Goal: Transaction & Acquisition: Purchase product/service

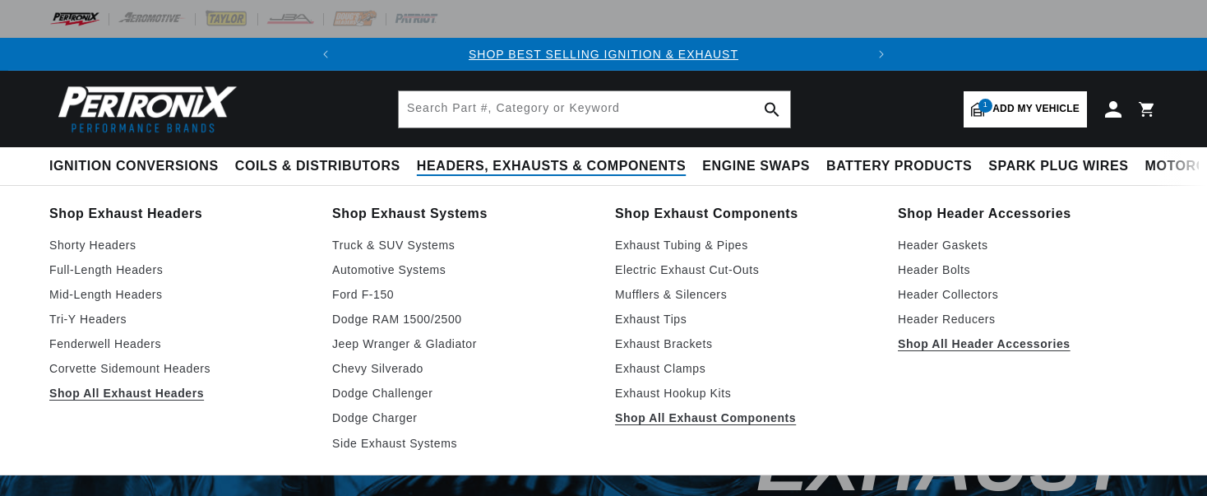
select select "1957"
select select "Oldsmobile"
select select "Super-88"
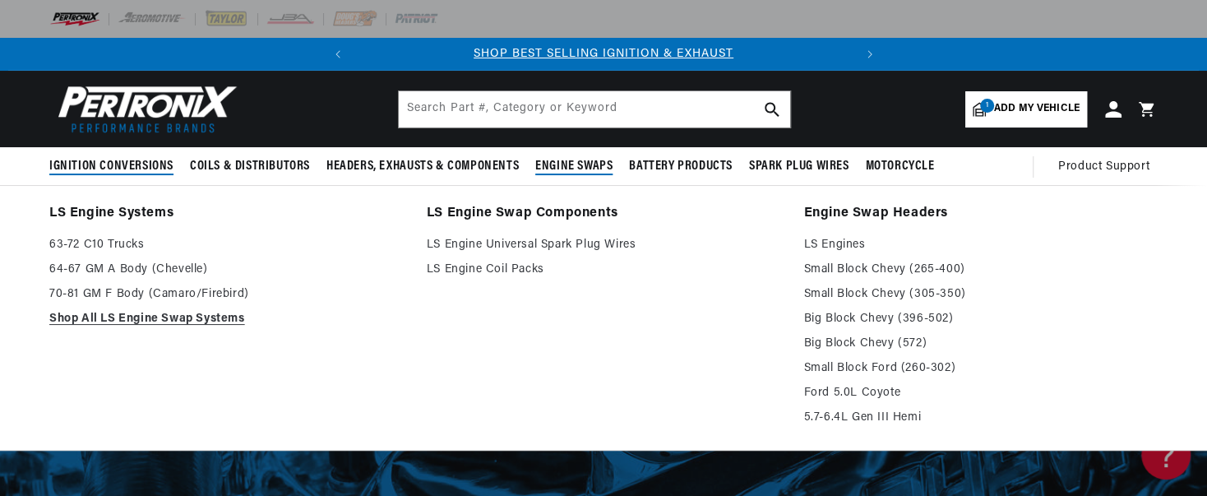
click at [95, 169] on span "Ignition Conversions" at bounding box center [111, 166] width 124 height 17
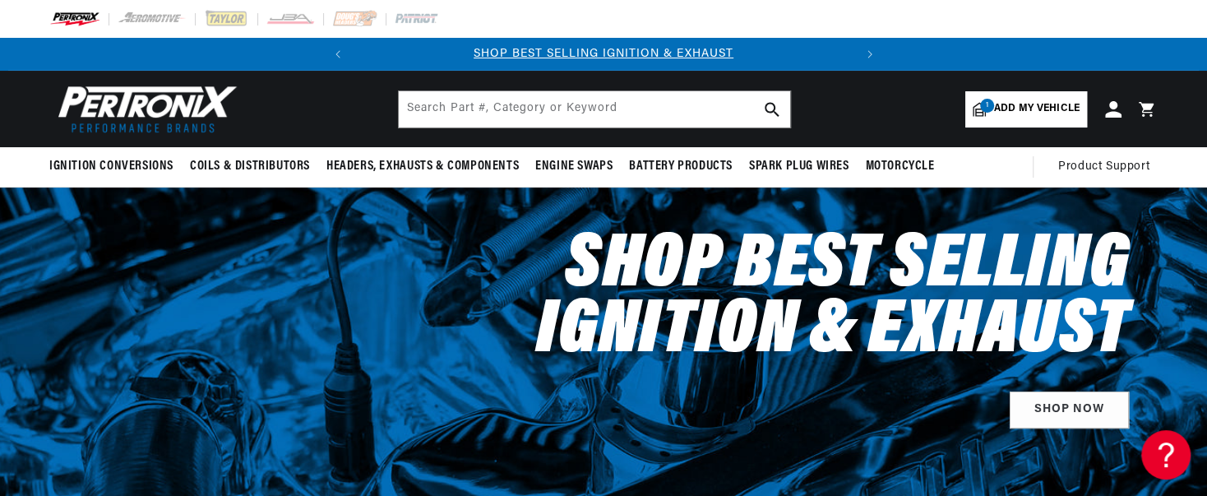
click at [995, 112] on span "Add my vehicle" at bounding box center [1036, 109] width 85 height 16
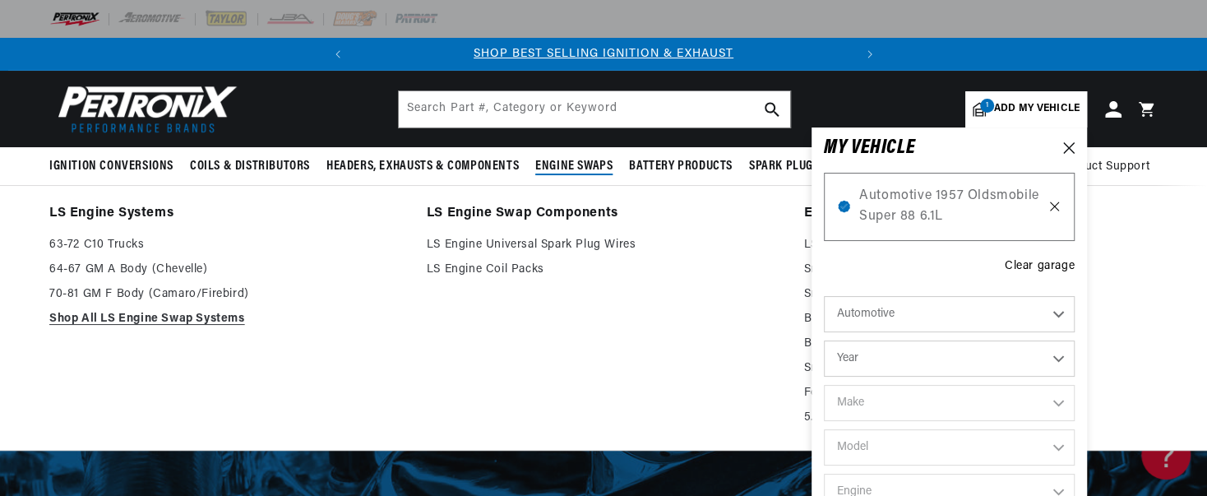
click at [1054, 206] on icon at bounding box center [1054, 206] width 8 height 8
select select "Year"
select select "Make"
select select "Model"
select select "Engine"
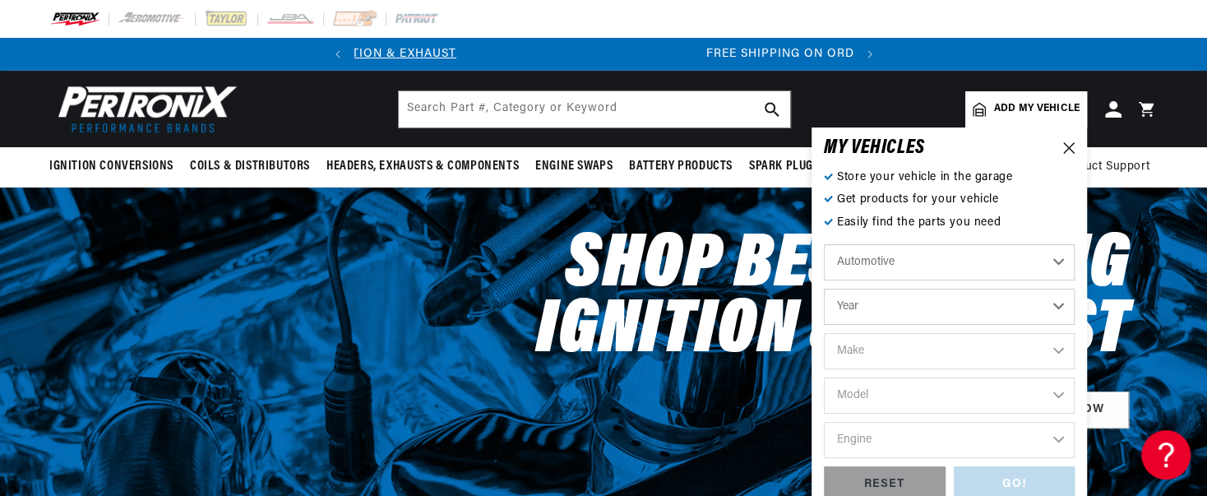
scroll to position [0, 498]
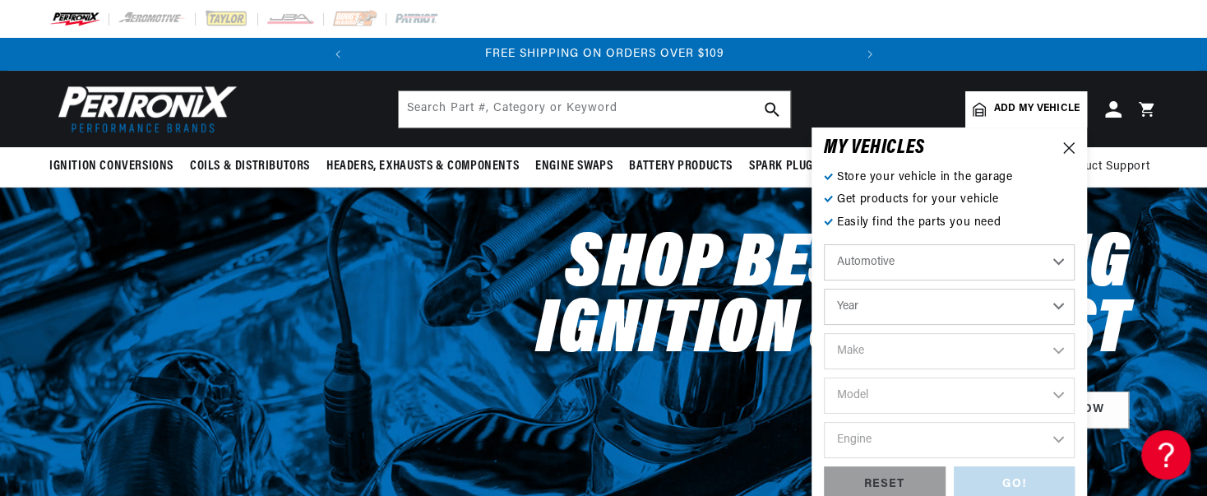
click at [1042, 109] on span "Add my vehicle" at bounding box center [1036, 109] width 85 height 16
click at [1070, 150] on icon at bounding box center [1069, 148] width 12 height 12
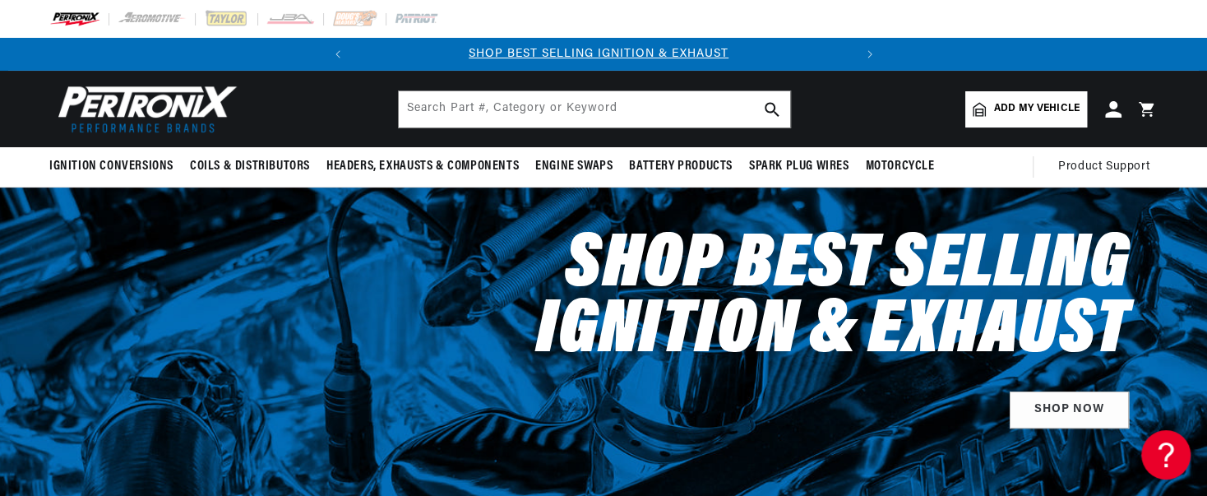
scroll to position [0, 0]
click at [1017, 107] on span "Add my vehicle" at bounding box center [1036, 109] width 85 height 16
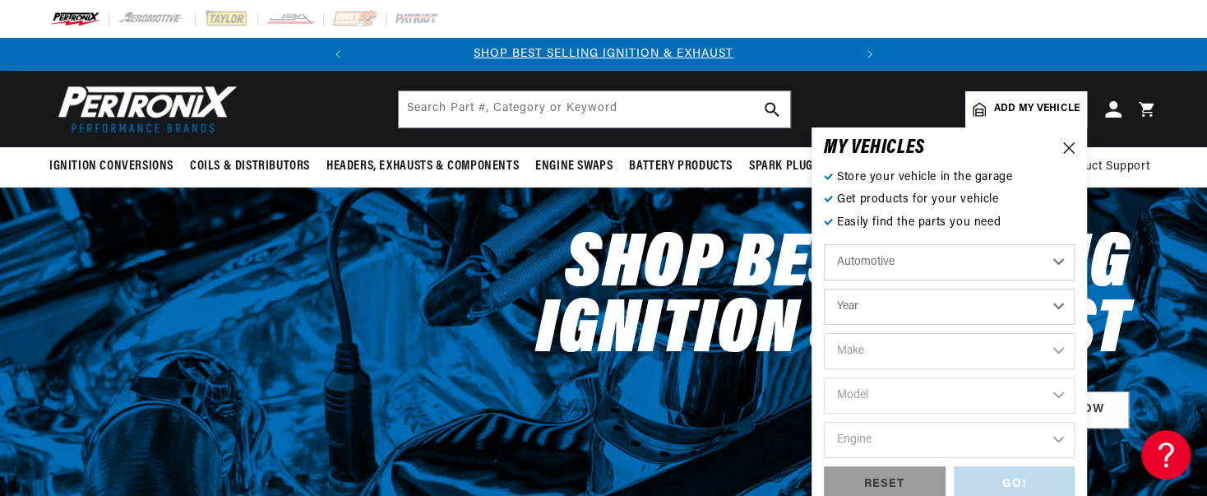
click at [1004, 265] on select "Automotive Agricultural Industrial Marine Motorcycle" at bounding box center [949, 262] width 251 height 36
click at [824, 244] on select "Automotive Agricultural Industrial Marine Motorcycle" at bounding box center [949, 262] width 251 height 36
click at [955, 321] on select "Year [DATE] 2025 2024 2023 2022 2021 2020 2019 2018 2017 2016 2015 2014 2013 20…" at bounding box center [949, 306] width 251 height 36
select select "2007"
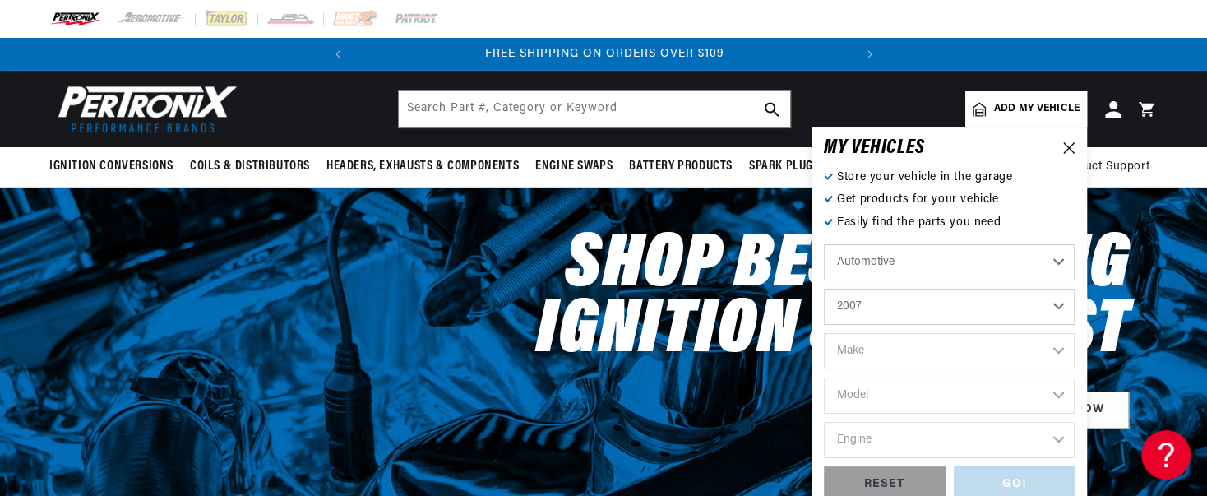
click at [824, 288] on select "Year [DATE] 2025 2024 2023 2022 2021 2020 2019 2018 2017 2016 2015 2014 2013 20…" at bounding box center [949, 306] width 251 height 36
click at [948, 311] on select "2026 2025 2024 2023 2022 2021 2020 2019 2018 2017 2016 2015 2014 2013 2012 2011…" at bounding box center [949, 306] width 251 height 36
click at [824, 288] on select "2026 2025 2024 2023 2022 2021 2020 2019 2018 2017 2016 2015 2014 2013 2012 2011…" at bounding box center [949, 306] width 251 height 36
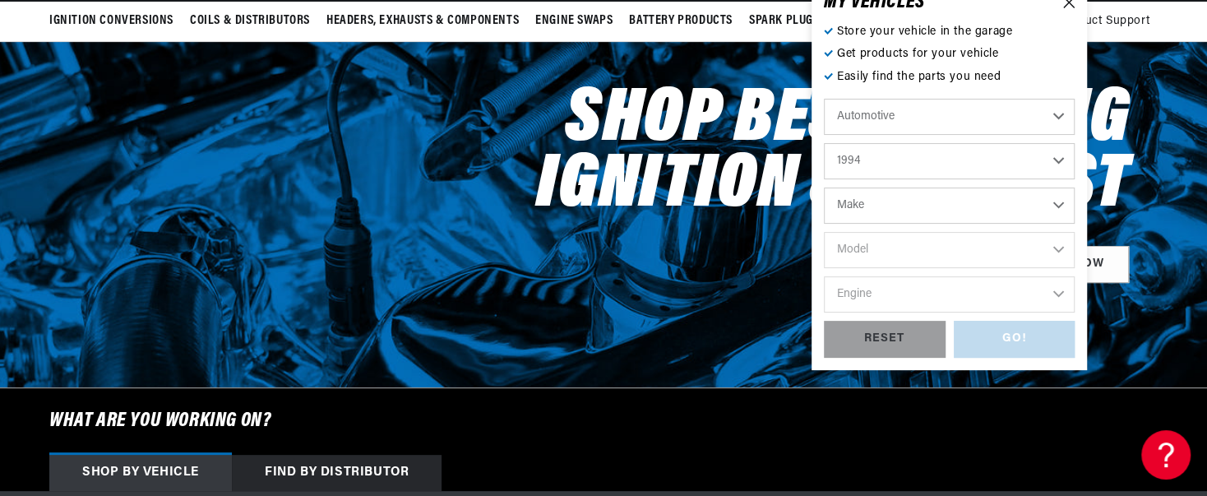
scroll to position [0, 498]
click at [1004, 162] on select "2026 2025 2024 2023 2022 2021 2020 2019 2018 2017 2016 2015 2014 2013 2012 2011…" at bounding box center [949, 161] width 251 height 36
click at [824, 143] on select "2026 2025 2024 2023 2022 2021 2020 2019 2018 2017 2016 2015 2014 2013 2012 2011…" at bounding box center [949, 161] width 251 height 36
click at [950, 422] on h6 "What are you working on?" at bounding box center [603, 421] width 1190 height 66
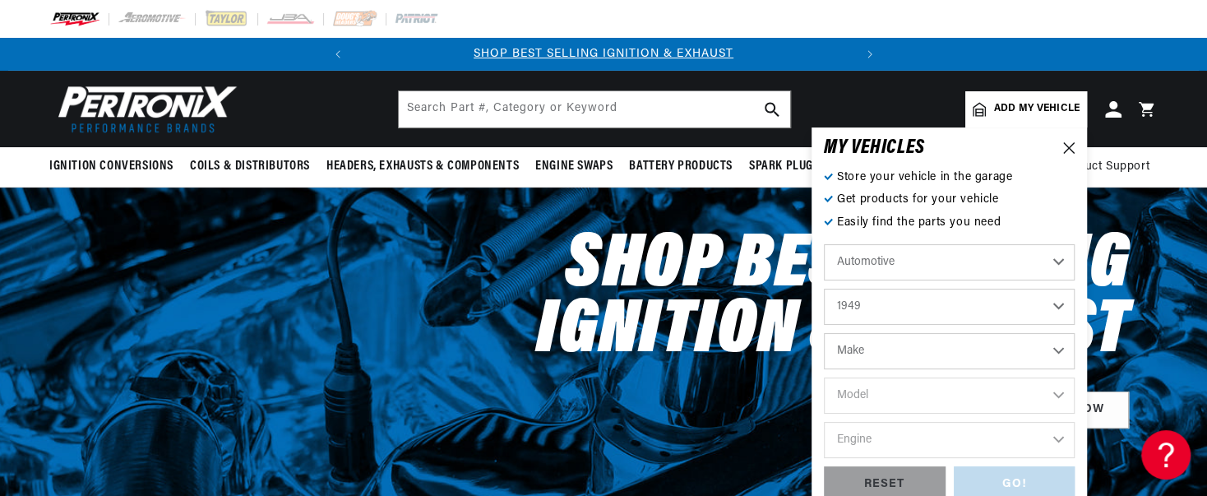
click at [991, 315] on select "2026 2025 2024 2023 2022 2021 2020 2019 2018 2017 2016 2015 2014 2013 2012 2011…" at bounding box center [949, 306] width 251 height 36
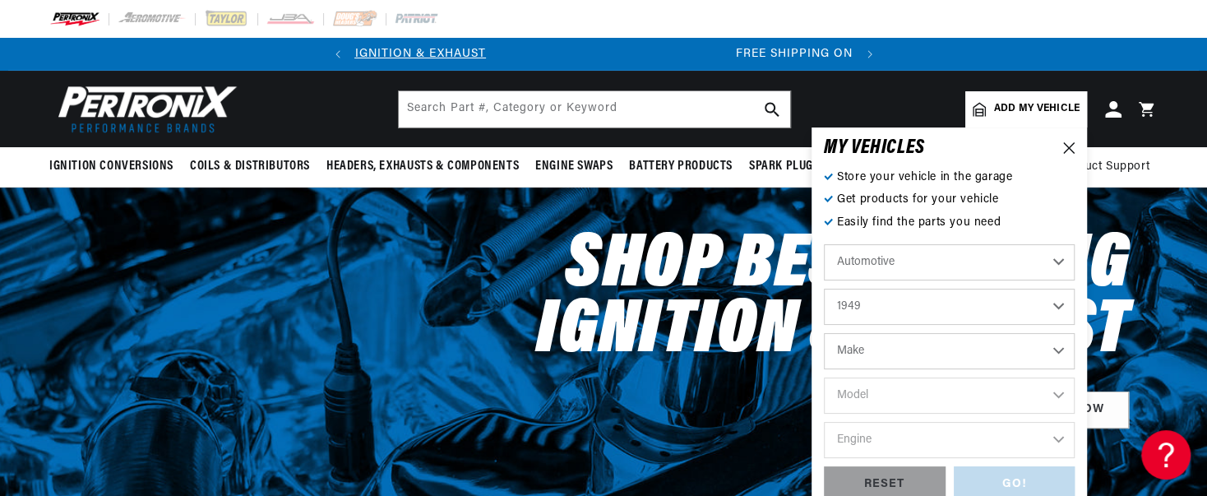
scroll to position [0, 498]
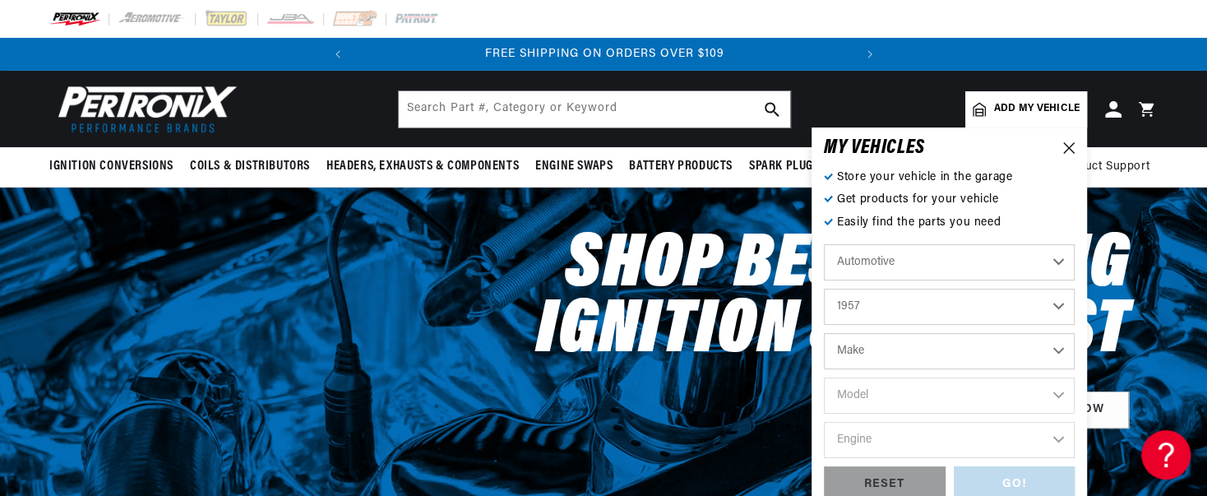
click at [824, 288] on select "2026 2025 2024 2023 2022 2021 2020 2019 2018 2017 2016 2015 2014 2013 2012 2011…" at bounding box center [949, 306] width 251 height 36
select select "1957"
click at [949, 356] on select "Make Alfa Romeo Aston [PERSON_NAME] [PERSON_NAME] Buick Cadillac Chevrolet Chry…" at bounding box center [949, 351] width 251 height 36
select select "Oldsmobile"
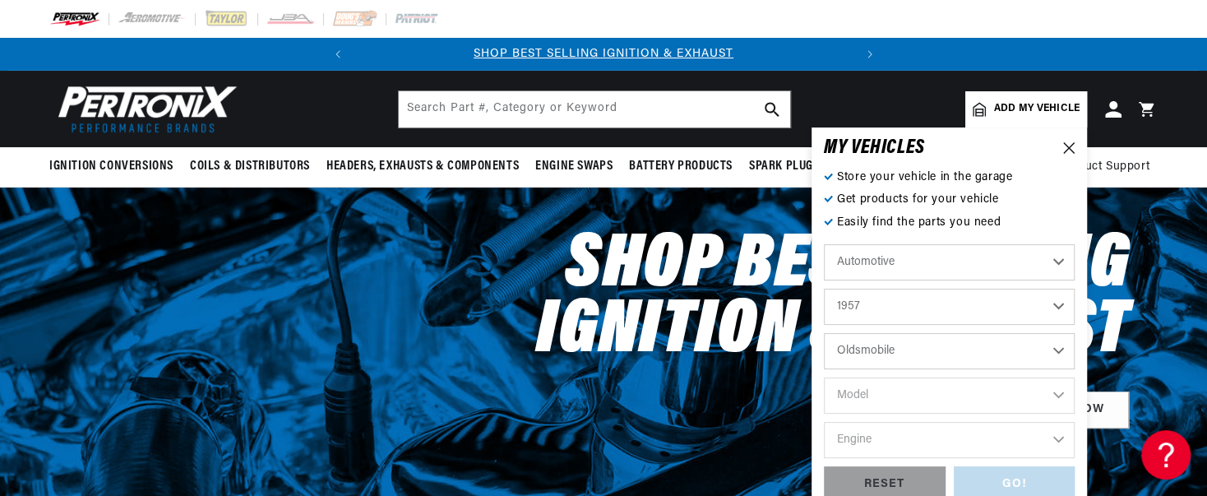
click at [824, 333] on select "Make Alfa Romeo Aston [PERSON_NAME] [PERSON_NAME] Buick Cadillac Chevrolet Chry…" at bounding box center [949, 351] width 251 height 36
select select "Oldsmobile"
click at [974, 403] on select "Model 88 Fiesta Starfire Super 88" at bounding box center [949, 395] width 251 height 36
select select "Super-88"
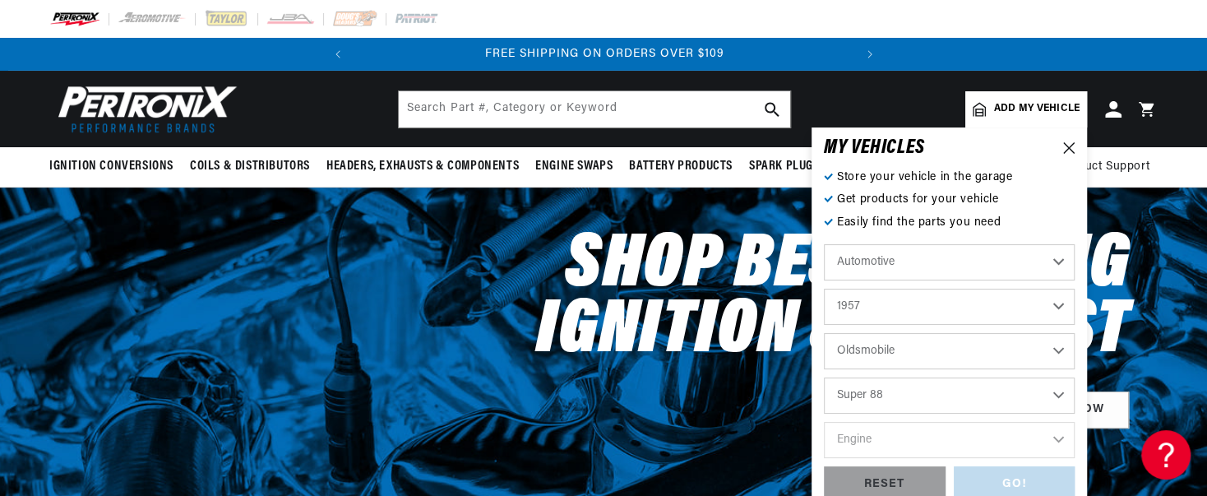
click at [824, 377] on select "Model 88 Fiesta Starfire Super 88" at bounding box center [949, 395] width 251 height 36
select select "Super-88"
click at [950, 447] on select "Engine 6.1L 6.5L" at bounding box center [949, 440] width 251 height 36
select select "6.1L"
click at [824, 422] on select "Engine 6.1L 6.5L" at bounding box center [949, 440] width 251 height 36
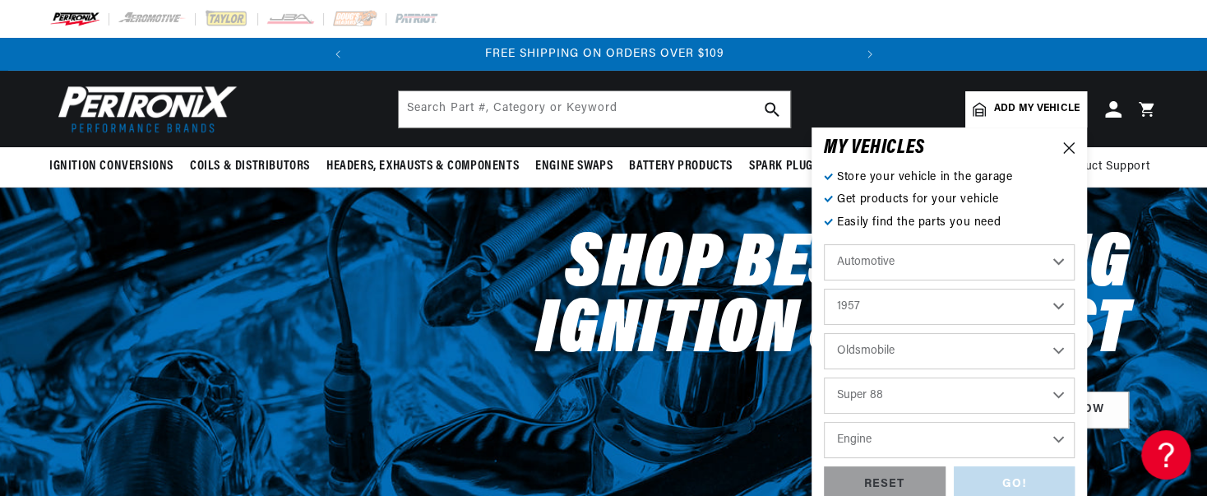
select select "6.1L"
click at [1030, 476] on div "GO!" at bounding box center [1014, 484] width 122 height 37
select select "1957"
select select "Oldsmobile"
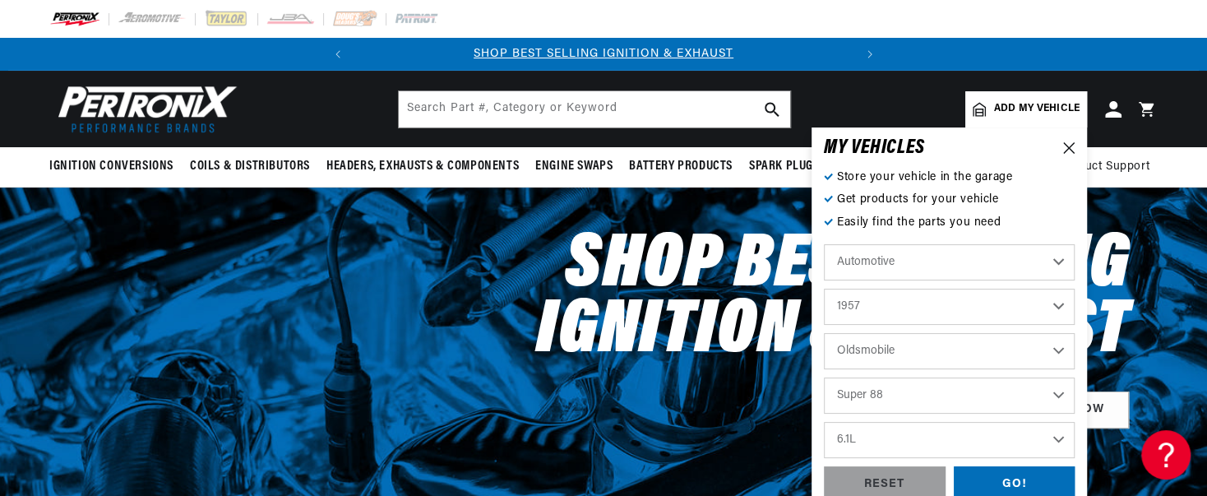
select select "Super-88"
select select "6.1L"
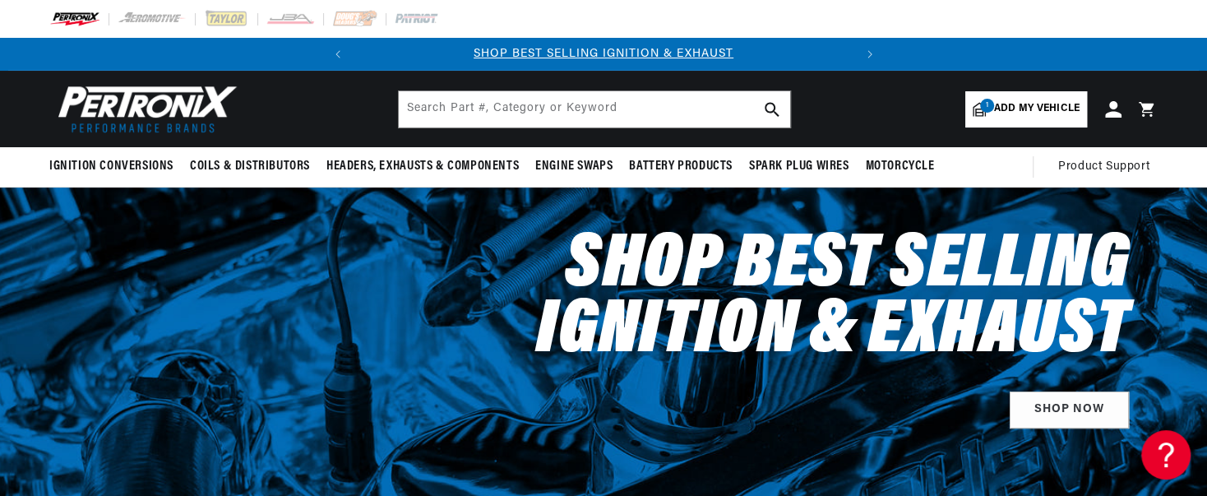
click at [1028, 477] on div at bounding box center [603, 359] width 1207 height 345
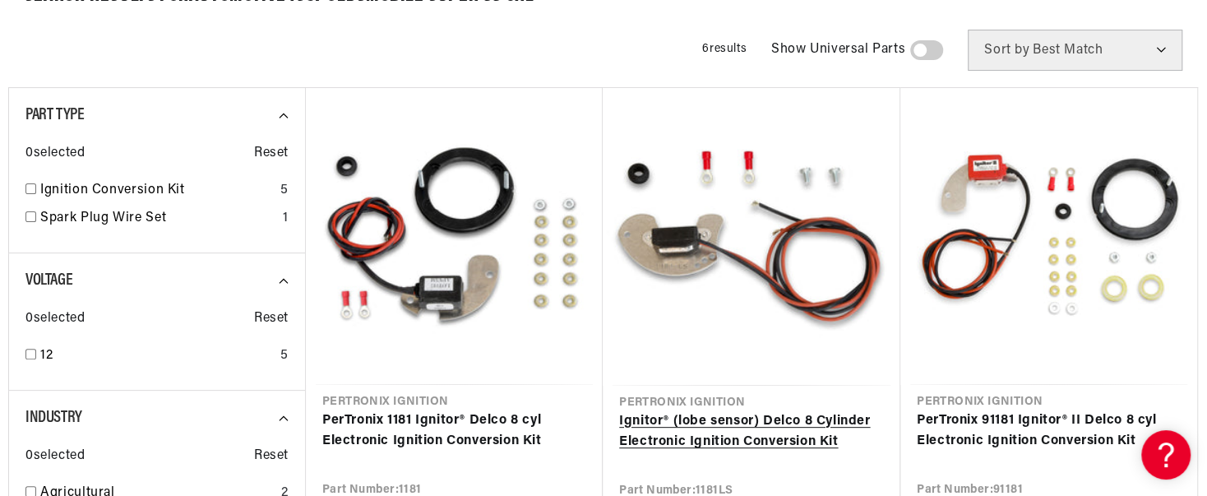
click at [863, 411] on link "Ignitor® (lobe sensor) Delco 8 Cylinder Electronic Ignition Conversion Kit" at bounding box center [751, 432] width 265 height 42
click at [868, 411] on link "Ignitor® (lobe sensor) Delco 8 Cylinder Electronic Ignition Conversion Kit" at bounding box center [751, 432] width 265 height 42
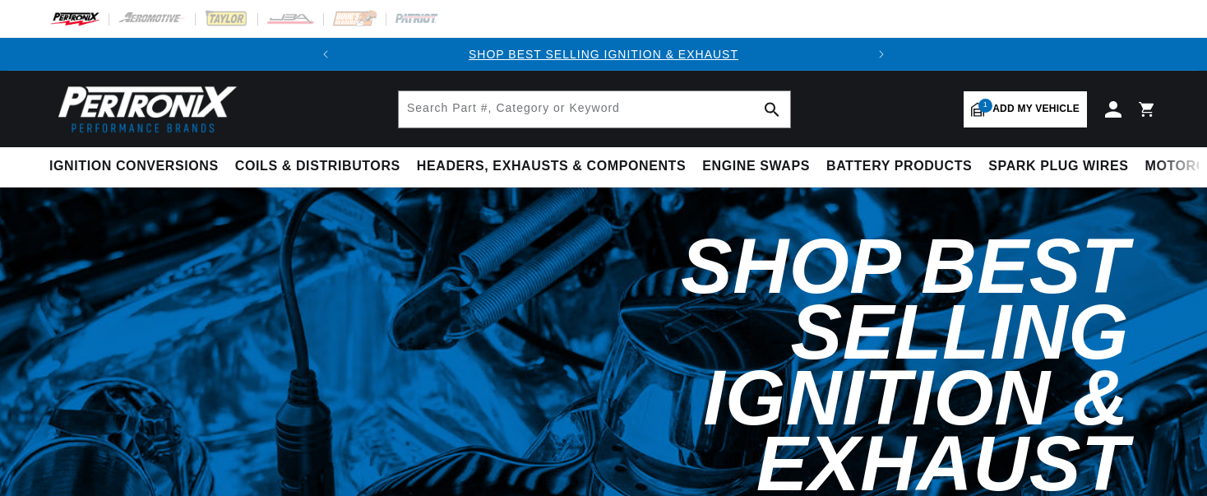
select select "1957"
select select "Oldsmobile"
select select "Super-88"
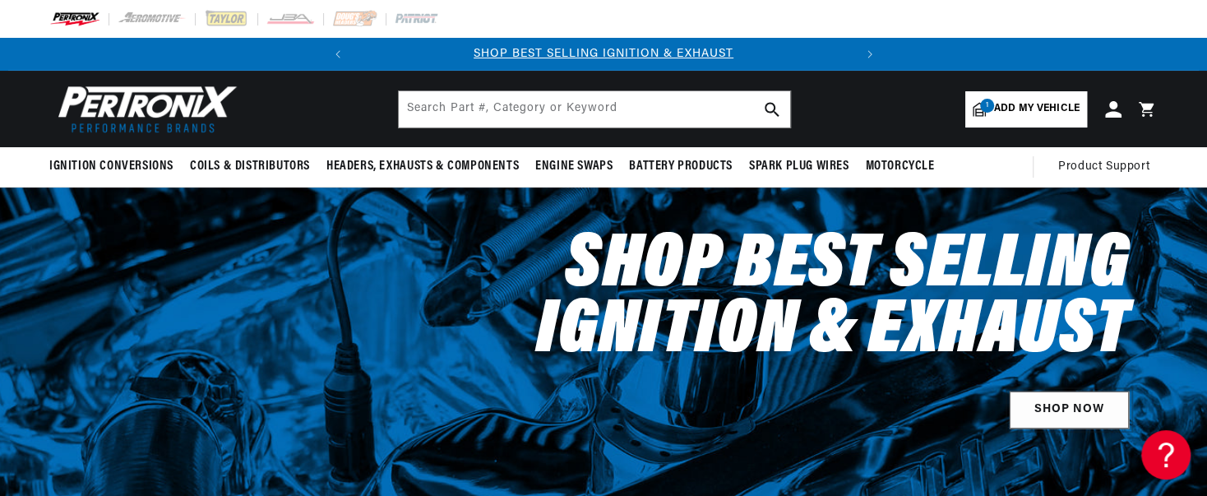
click at [1078, 417] on link "SHOP NOW" at bounding box center [1068, 409] width 119 height 37
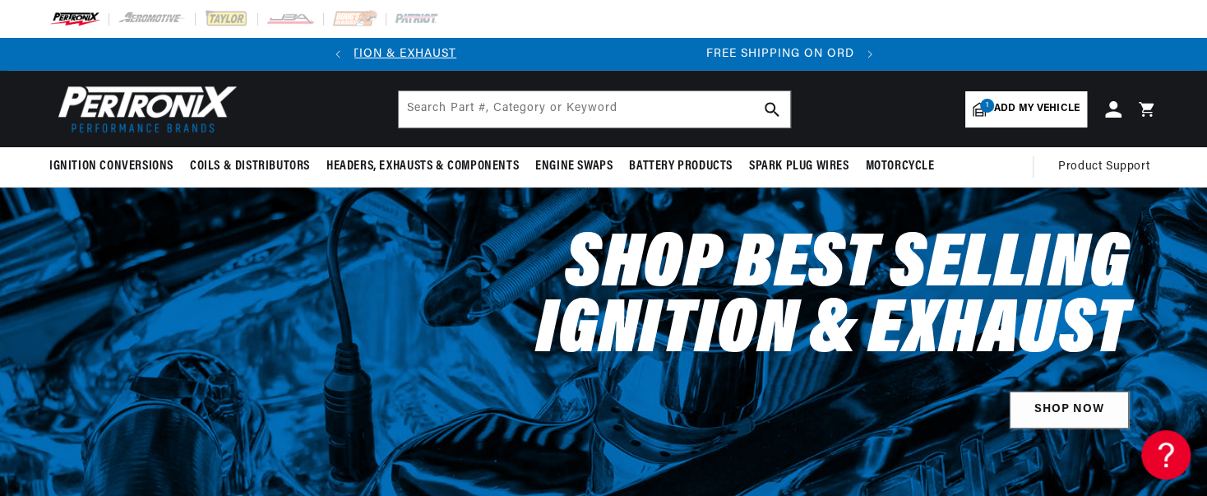
scroll to position [0, 464]
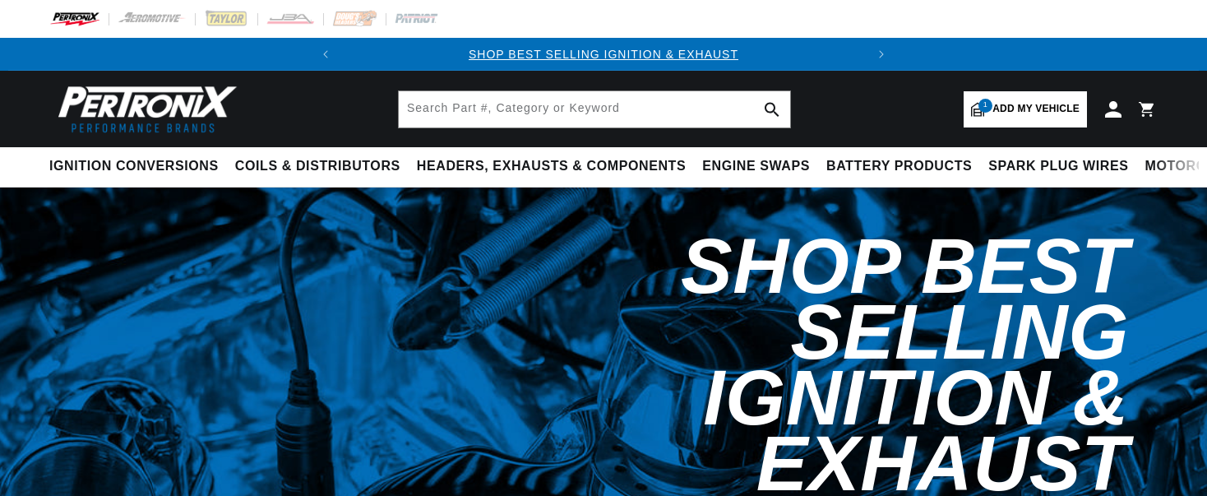
select select "1957"
select select "Oldsmobile"
select select "Super-88"
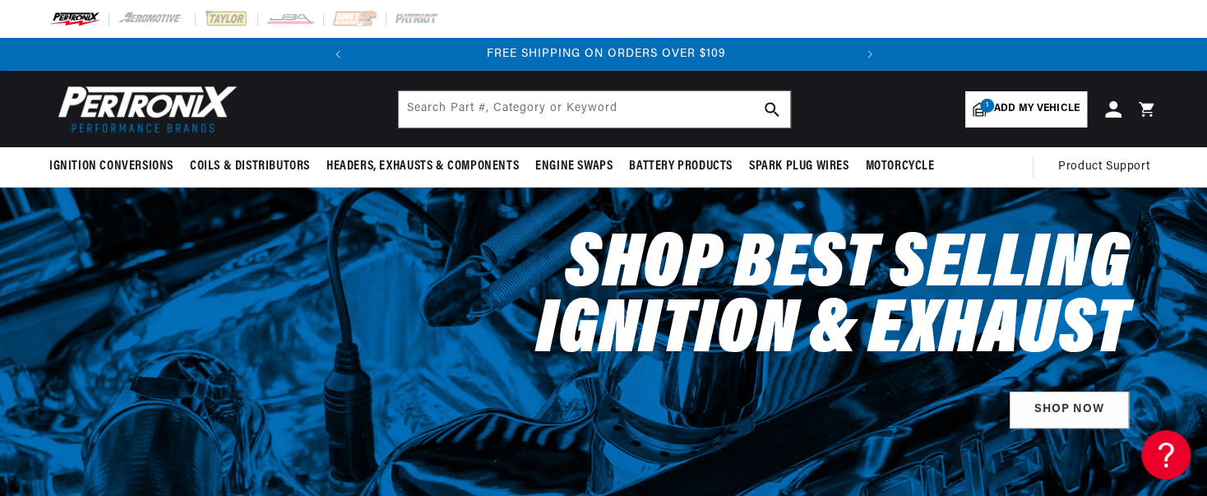
scroll to position [0, 498]
click at [1022, 108] on span "Add my vehicle" at bounding box center [1036, 109] width 85 height 16
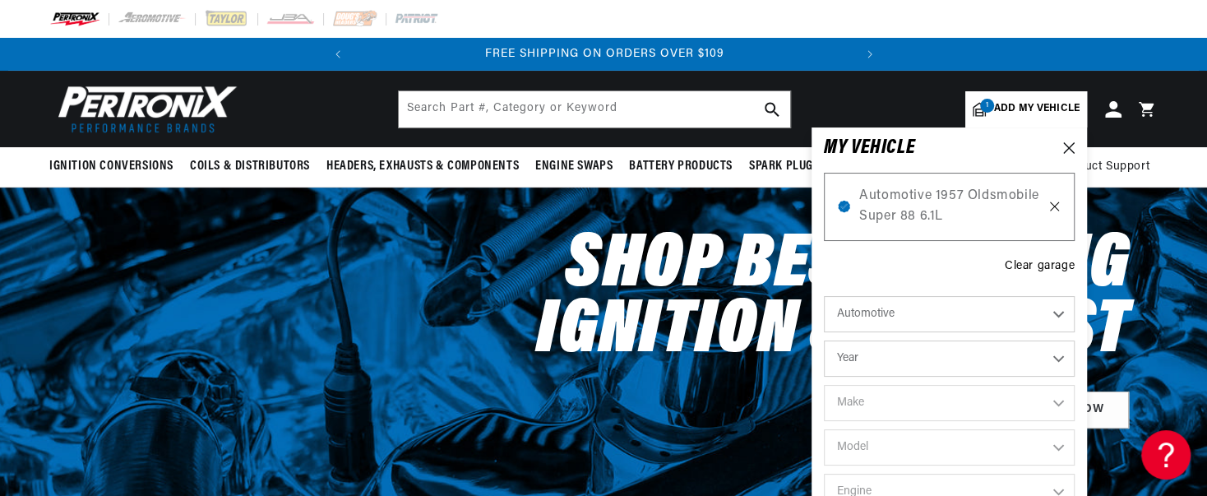
click at [1054, 207] on icon at bounding box center [1054, 206] width 14 height 13
select select "Year"
select select "Make"
select select "Model"
select select "Engine"
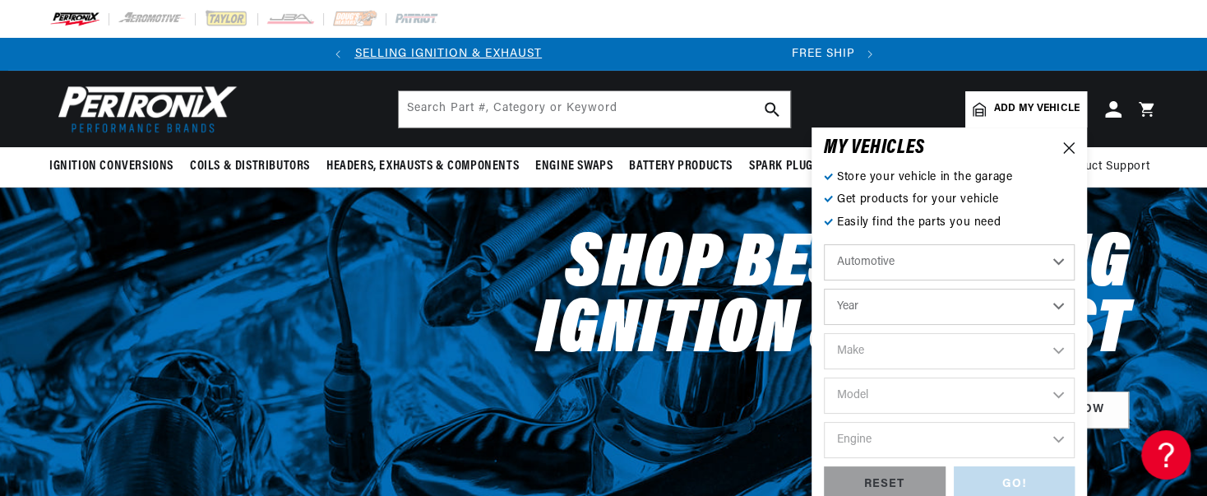
scroll to position [0, 0]
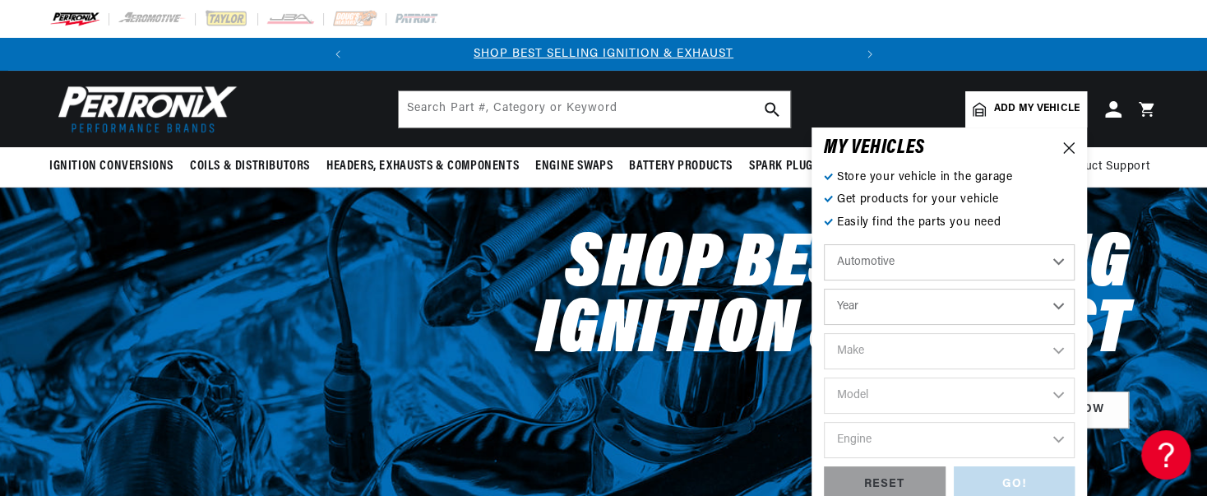
click at [849, 180] on p "Store your vehicle in the garage" at bounding box center [949, 177] width 251 height 18
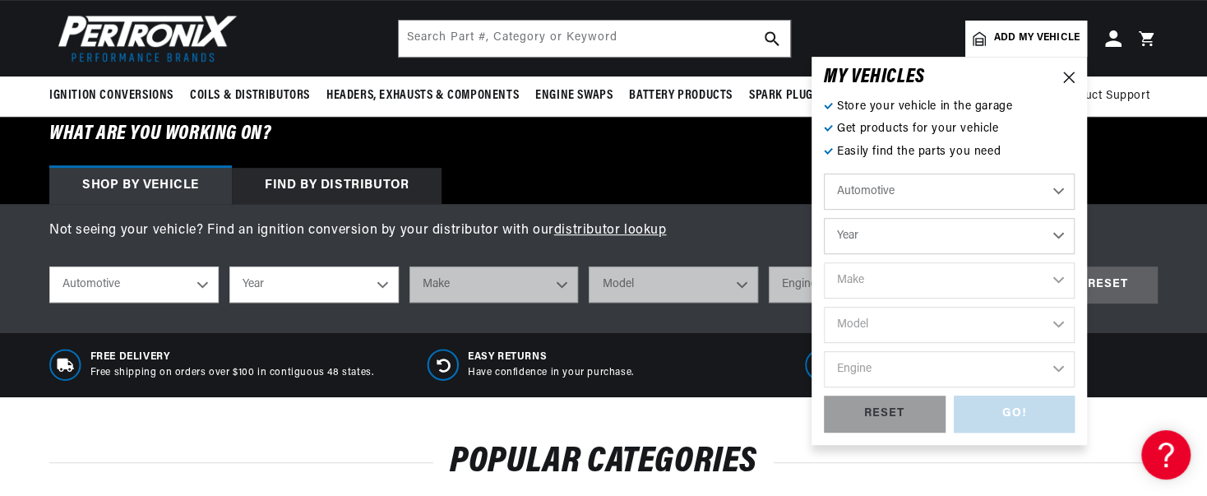
scroll to position [0, 498]
click at [979, 199] on select "Automotive Agricultural Industrial Marine Motorcycle" at bounding box center [949, 191] width 251 height 36
click at [824, 173] on select "Automotive Agricultural Industrial Marine Motorcycle" at bounding box center [949, 191] width 251 height 36
click at [971, 247] on select "Year [DATE] 2025 2024 2023 2022 2021 2020 2019 2018 2017 2016 2015 2014 2013 20…" at bounding box center [949, 236] width 251 height 36
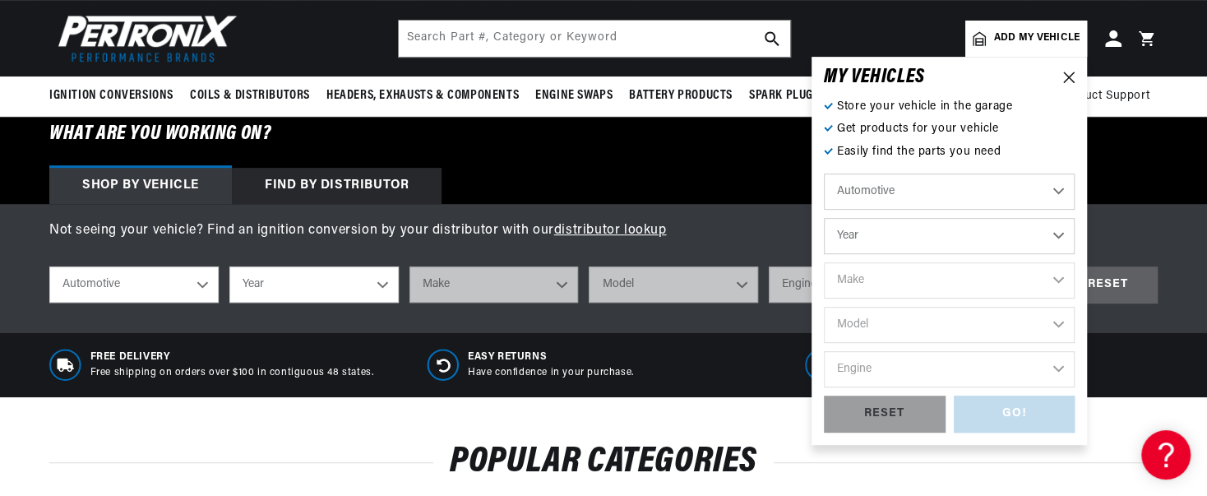
select select "1957"
click at [824, 218] on select "Year [DATE] 2025 2024 2023 2022 2021 2020 2019 2018 2017 2016 2015 2014 2013 20…" at bounding box center [949, 236] width 251 height 36
select select "1957"
click at [898, 290] on select "Make Alfa Romeo Aston [PERSON_NAME] [PERSON_NAME] Buick Cadillac Chevrolet Chry…" at bounding box center [949, 280] width 251 height 36
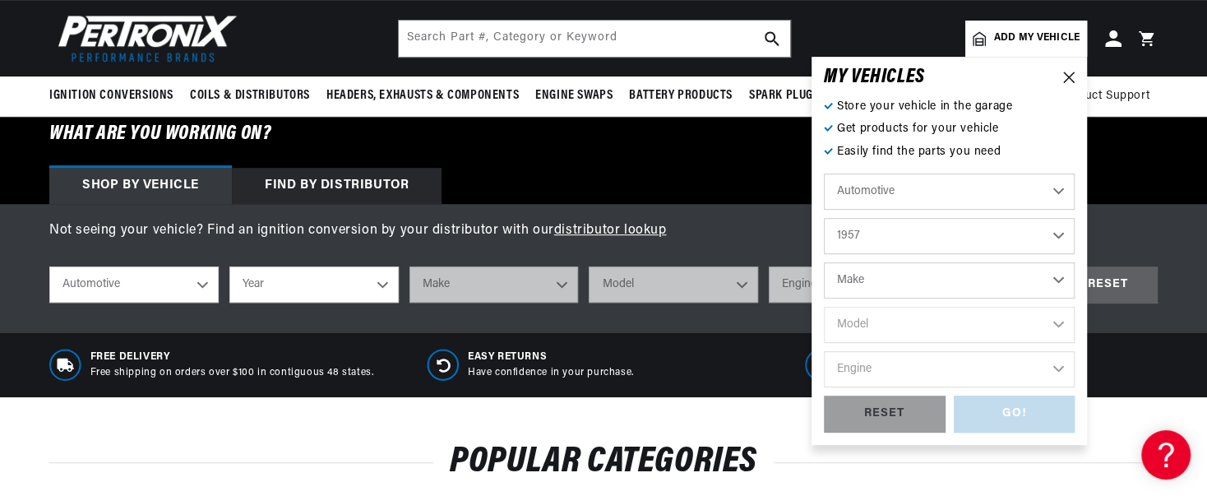
select select "Oldsmobile"
click at [824, 262] on select "Make Alfa Romeo Aston [PERSON_NAME] [PERSON_NAME] Buick Cadillac Chevrolet Chry…" at bounding box center [949, 280] width 251 height 36
select select "Oldsmobile"
click at [980, 325] on select "Model 88 Fiesta Starfire Super 88" at bounding box center [949, 325] width 251 height 36
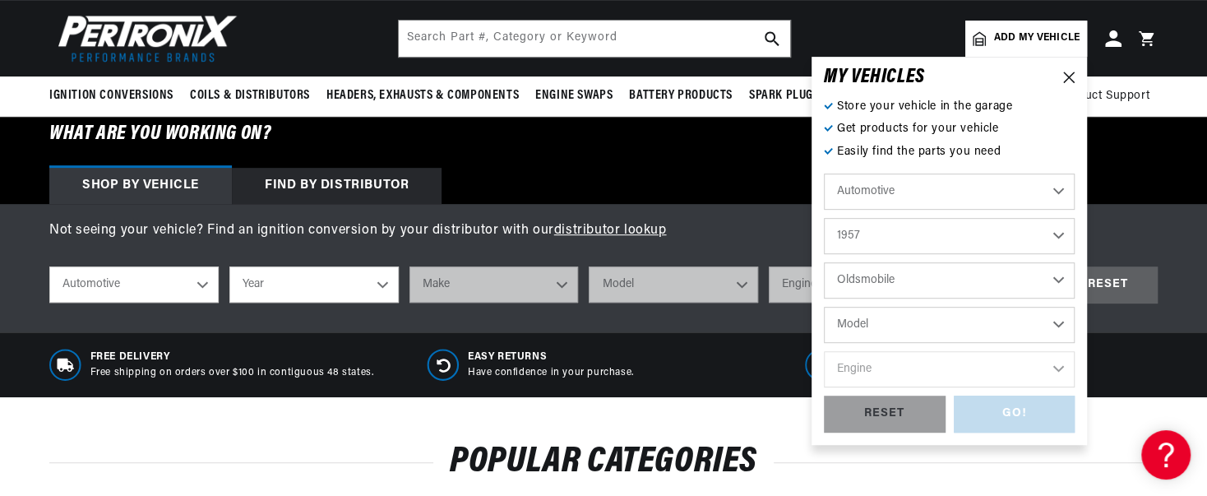
select select "Super-88"
click at [824, 307] on select "Model 88 Fiesta Starfire Super 88" at bounding box center [949, 325] width 251 height 36
select select "Super-88"
click at [939, 374] on select "Engine 6.1L 6.5L" at bounding box center [949, 369] width 251 height 36
select select "6.1L"
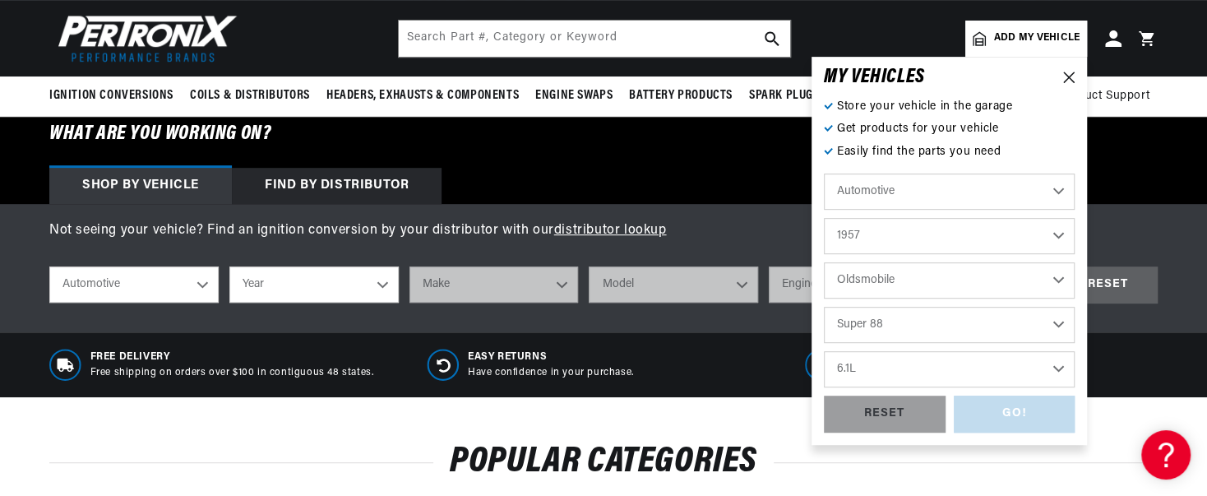
click at [824, 351] on select "Engine 6.1L 6.5L" at bounding box center [949, 369] width 251 height 36
select select "6.1L"
click at [1009, 418] on div "GO!" at bounding box center [1014, 413] width 122 height 37
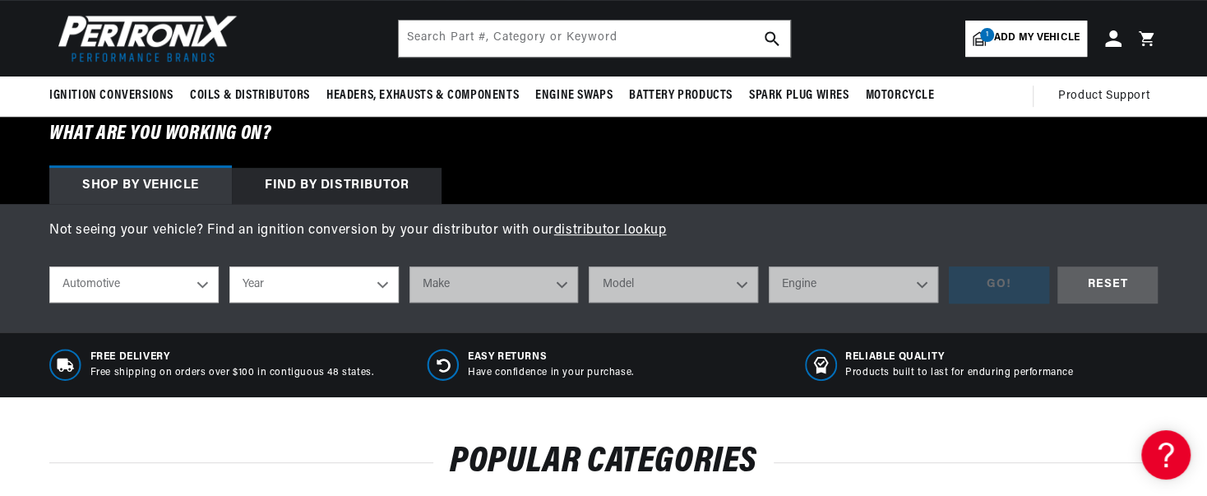
select select "1957"
select select "Oldsmobile"
select select "Super-88"
select select "6.1L"
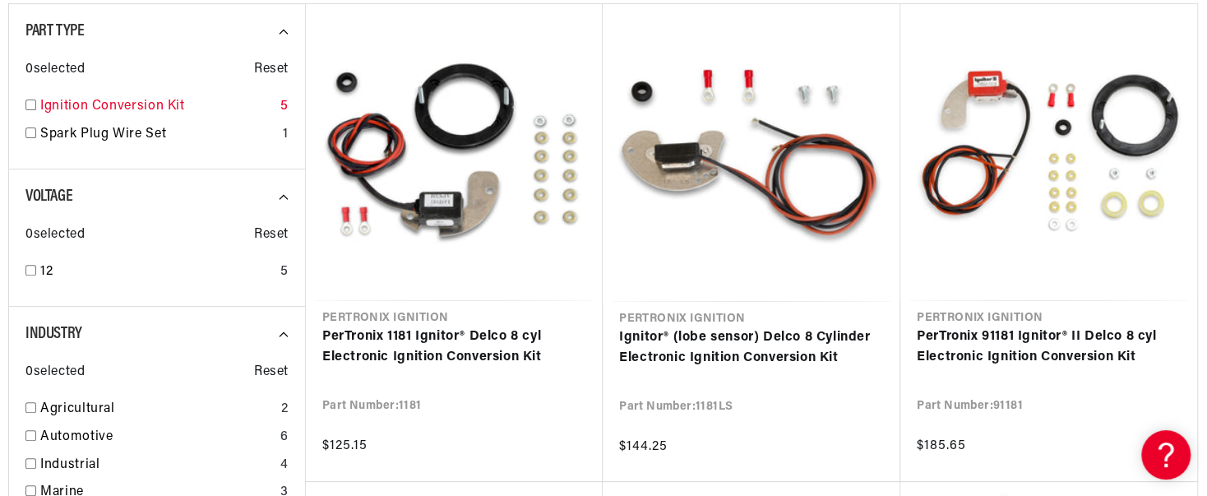
click at [33, 107] on input "checkbox" at bounding box center [30, 104] width 11 height 11
checkbox input "true"
click at [32, 274] on input "checkbox" at bounding box center [30, 270] width 11 height 11
checkbox input "true"
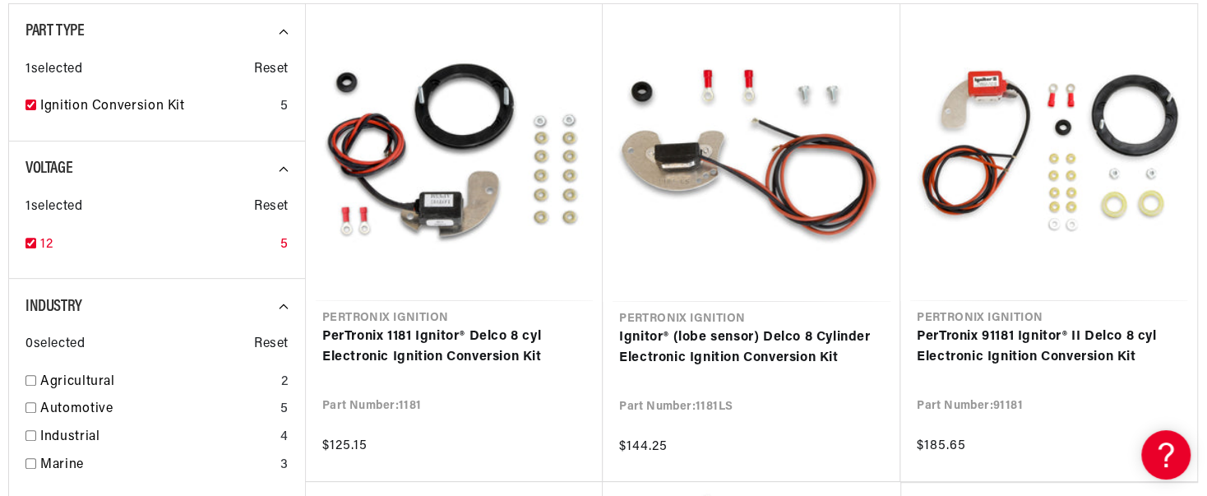
scroll to position [0, 498]
click at [30, 411] on input "checkbox" at bounding box center [30, 407] width 11 height 11
checkbox input "true"
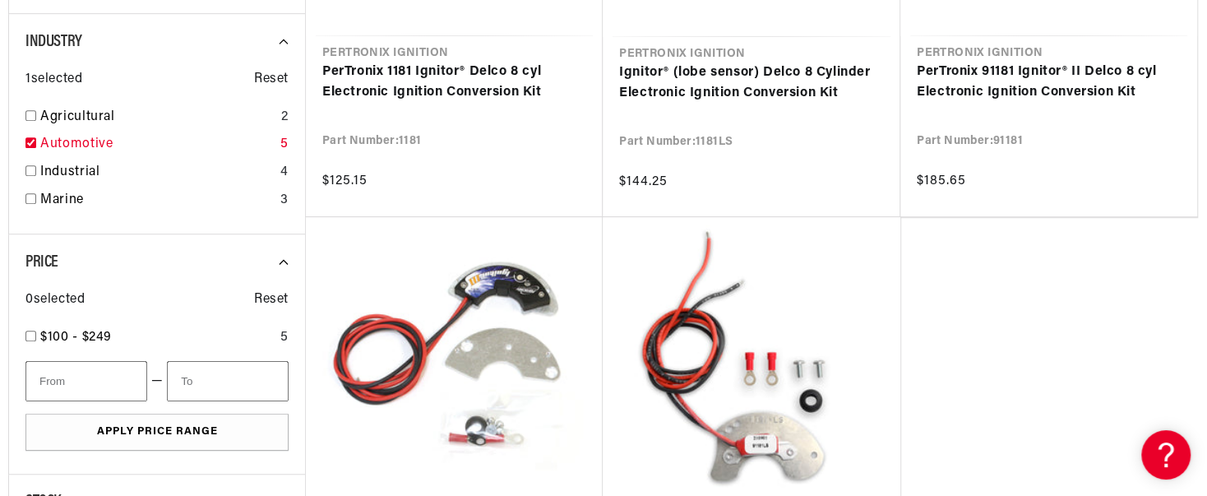
scroll to position [578, 0]
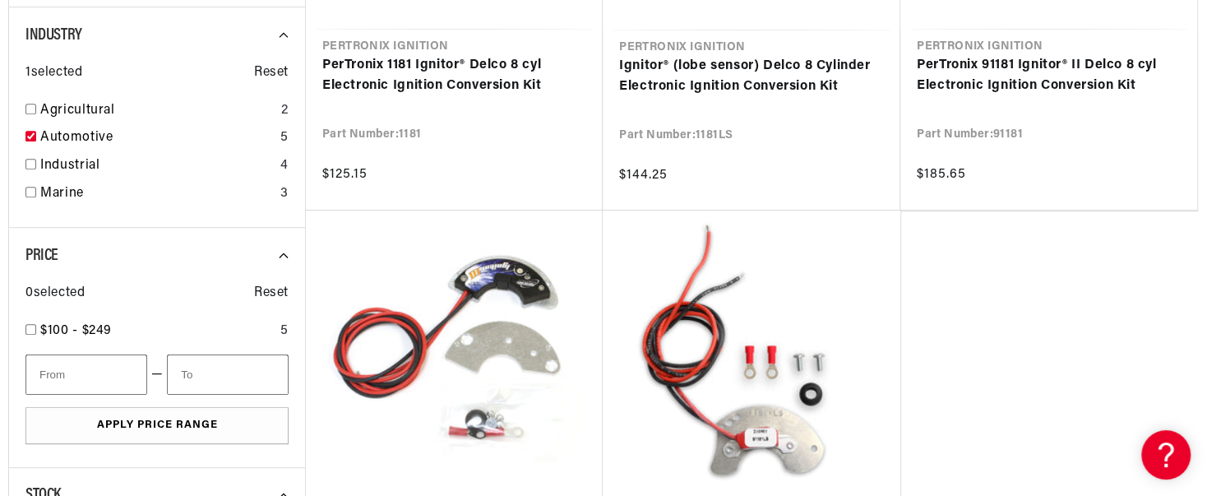
click at [1175, 350] on ul "Pertronix Ignition PerTronix 1181 Ignitor® Delco 8 cyl Electronic Ignition Conv…" at bounding box center [751, 210] width 893 height 957
click at [1175, 355] on ul "Pertronix Ignition PerTronix 1181 Ignitor® Delco 8 cyl Electronic Ignition Conv…" at bounding box center [751, 210] width 893 height 957
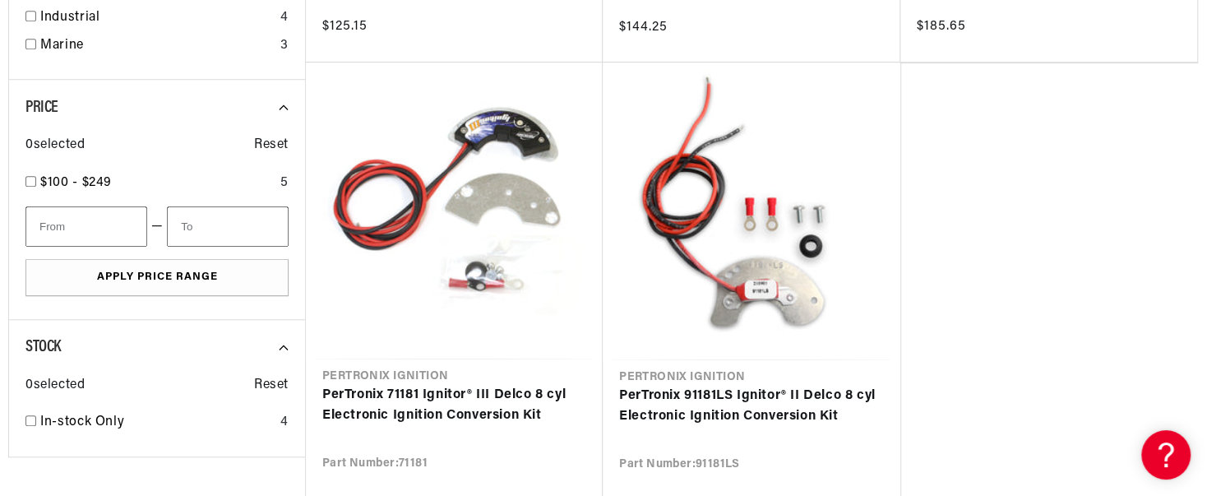
scroll to position [0, 247]
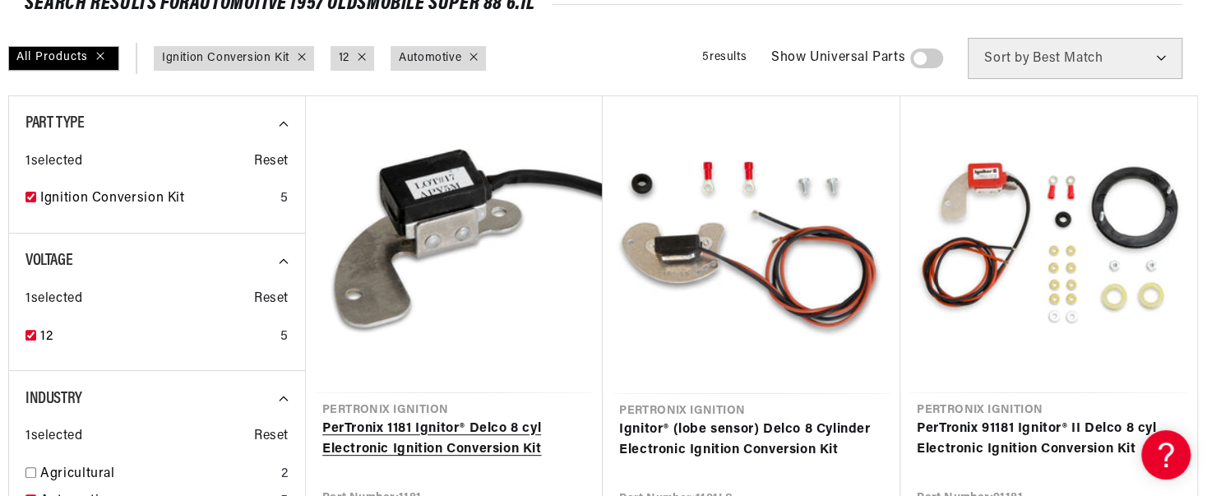
click at [444, 418] on link "PerTronix 1181 Ignitor® Delco 8 cyl Electronic Ignition Conversion Kit" at bounding box center [454, 439] width 264 height 42
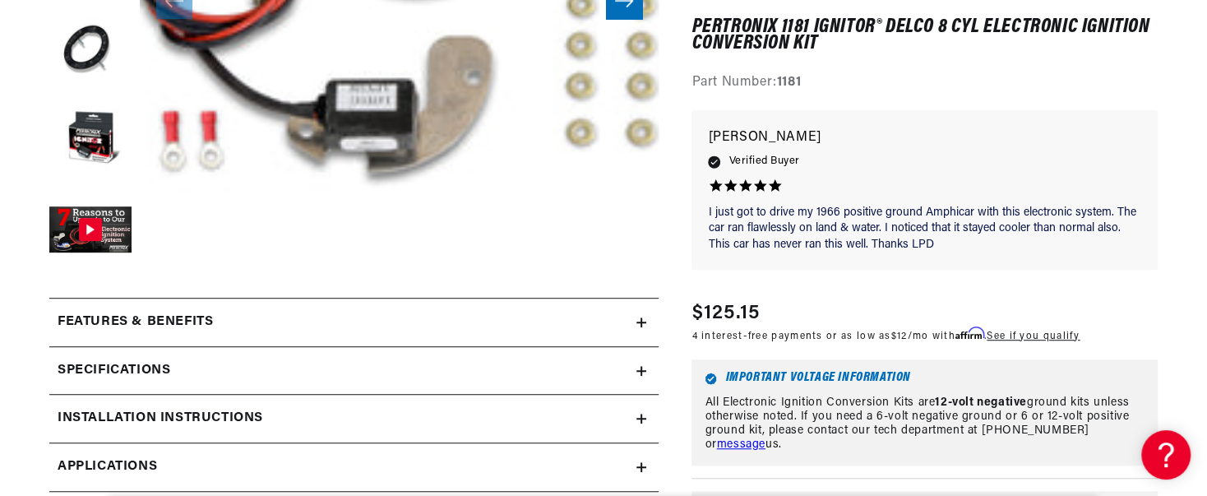
click at [107, 378] on h2 "Specifications" at bounding box center [114, 370] width 113 height 21
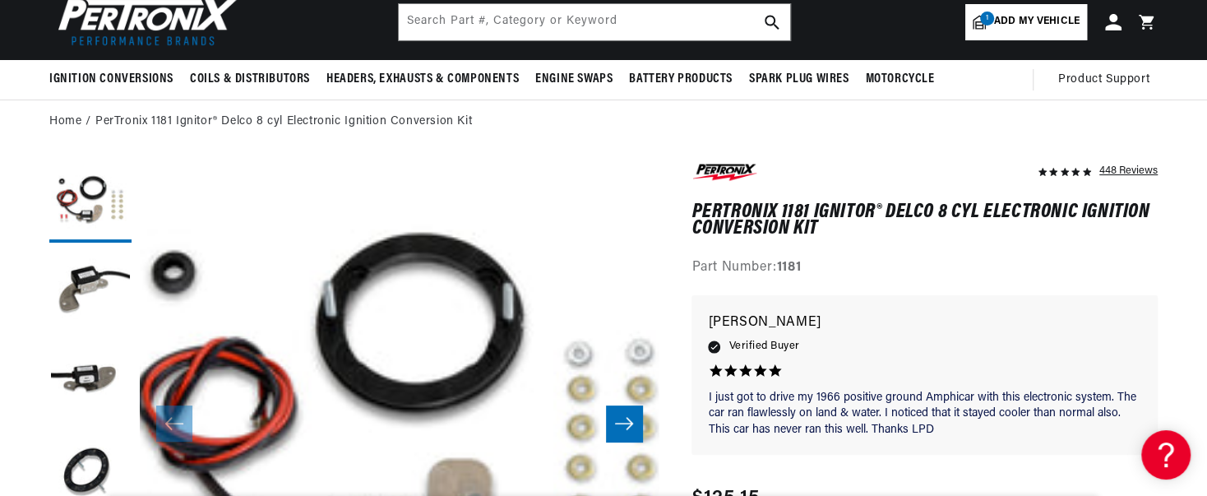
scroll to position [0, 309]
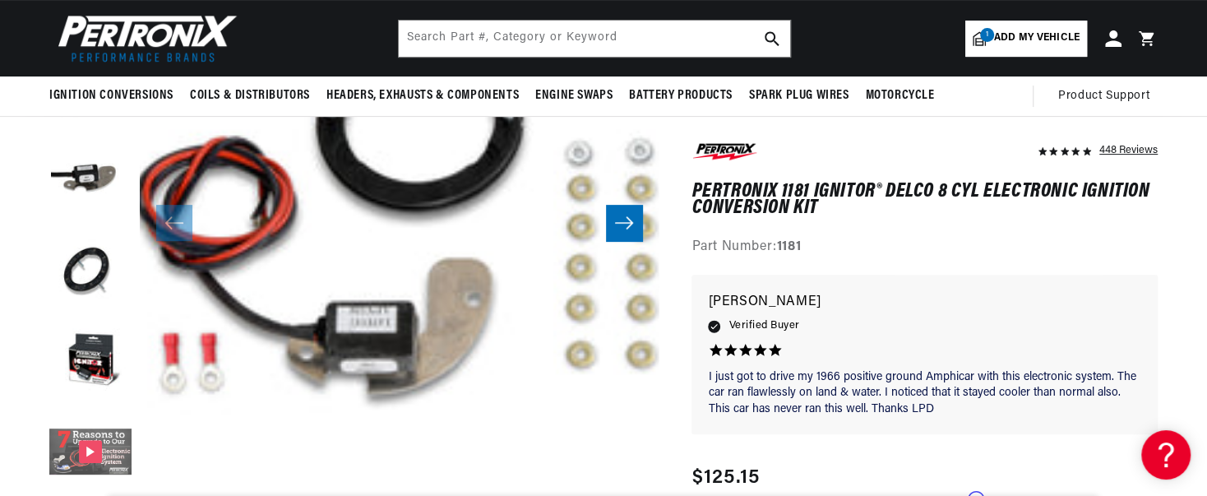
click at [87, 457] on button "Gallery Viewer" at bounding box center [90, 453] width 82 height 82
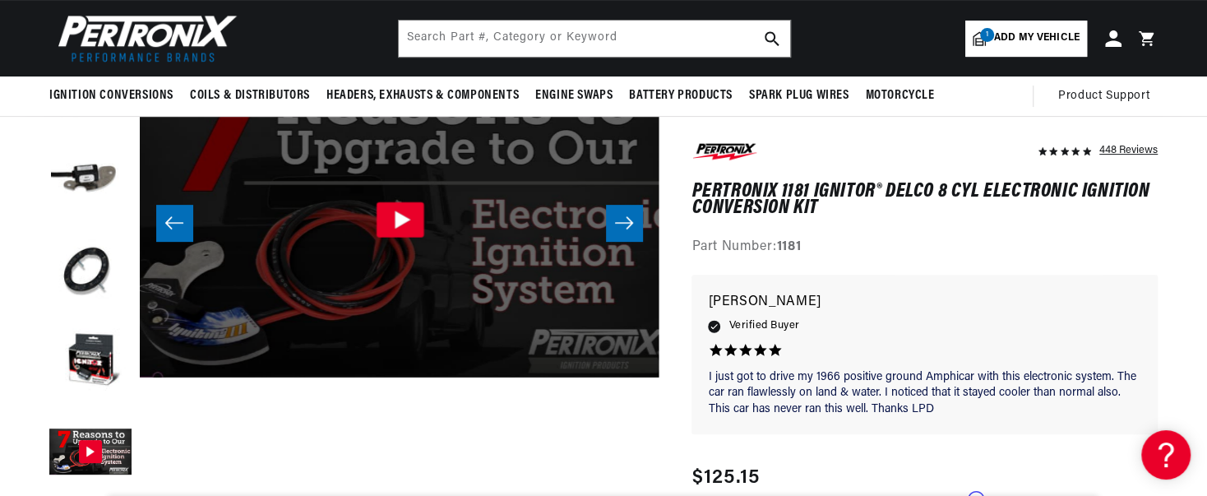
click at [407, 221] on icon "Gallery Viewer" at bounding box center [400, 218] width 48 height 35
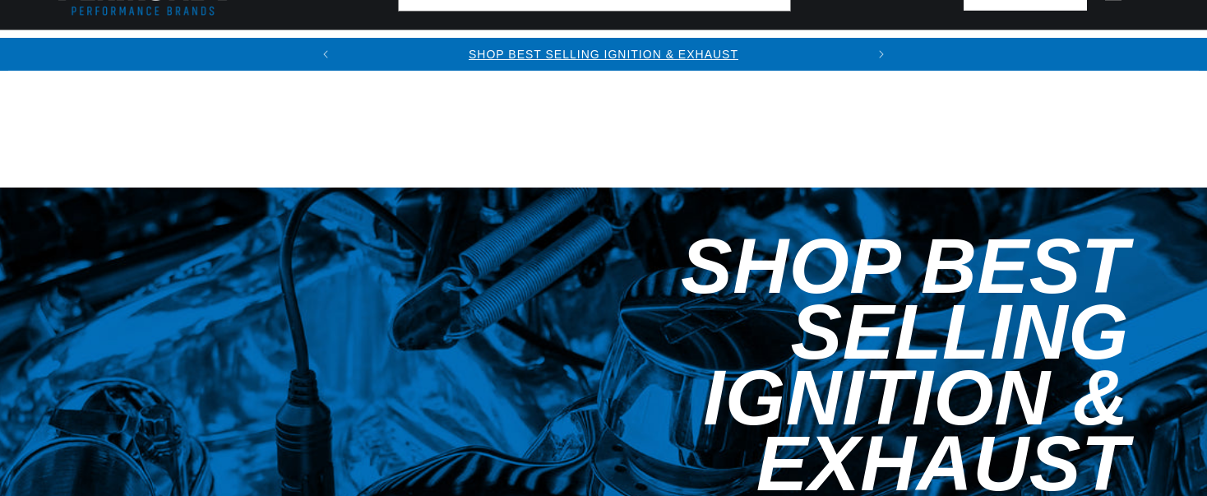
select select "1957"
select select "Oldsmobile"
select select "Super-88"
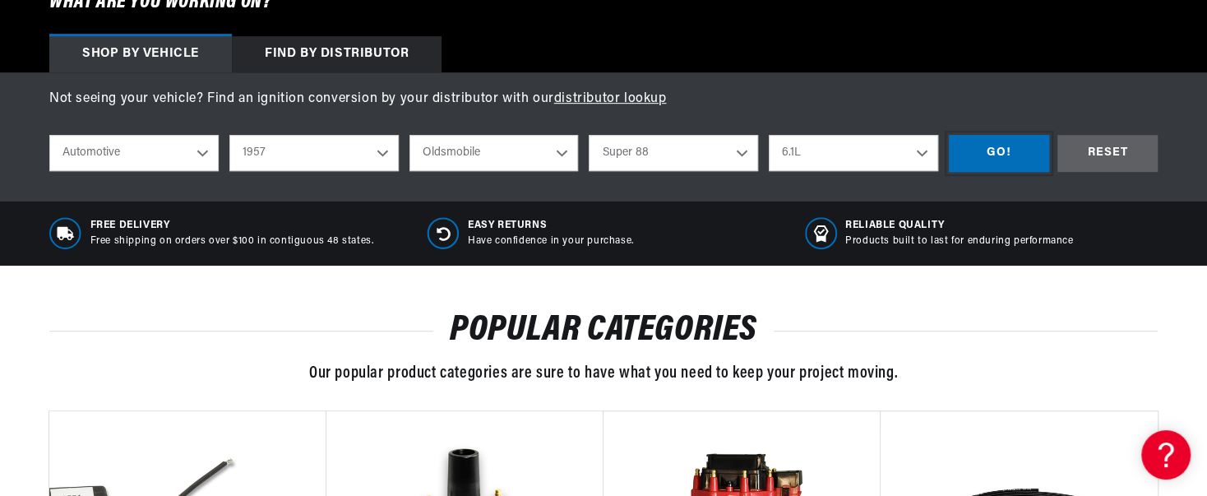
click at [997, 166] on div "GO!" at bounding box center [998, 153] width 100 height 37
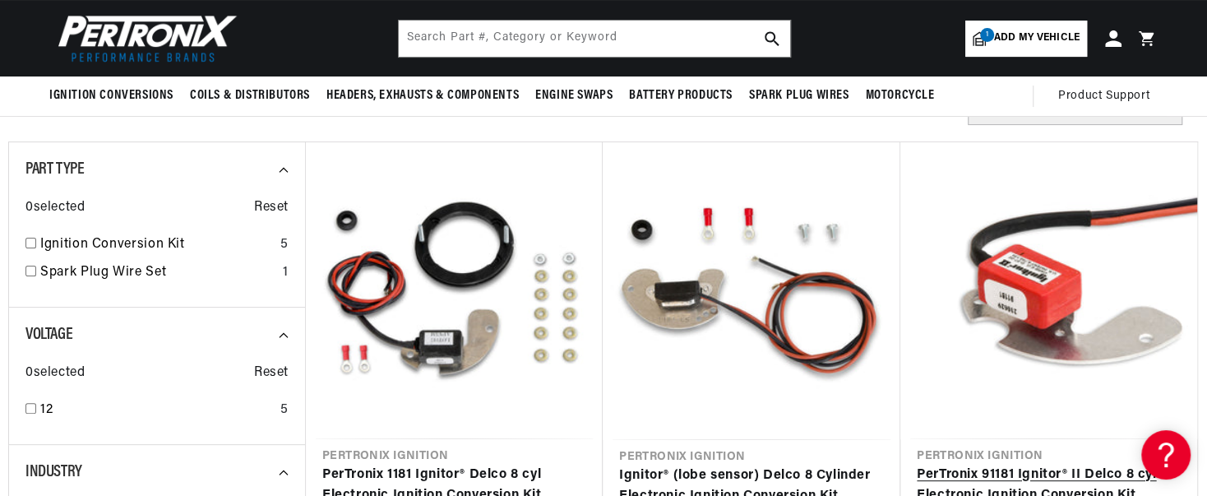
click at [1174, 464] on link "PerTronix 91181 Ignitor® II Delco 8 cyl Electronic Ignition Conversion Kit" at bounding box center [1048, 485] width 264 height 42
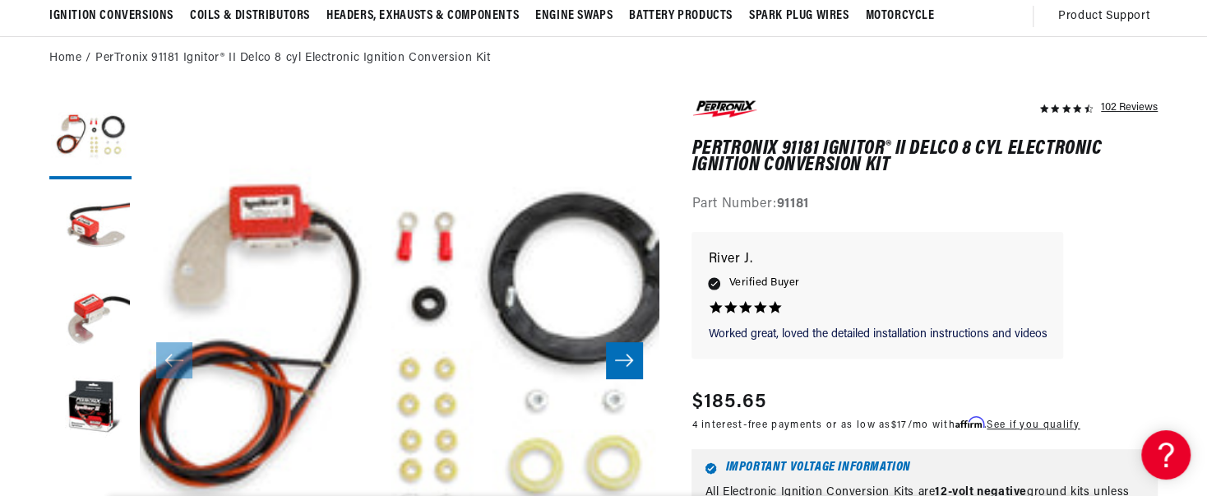
click at [622, 364] on icon "Slide right" at bounding box center [624, 360] width 20 height 16
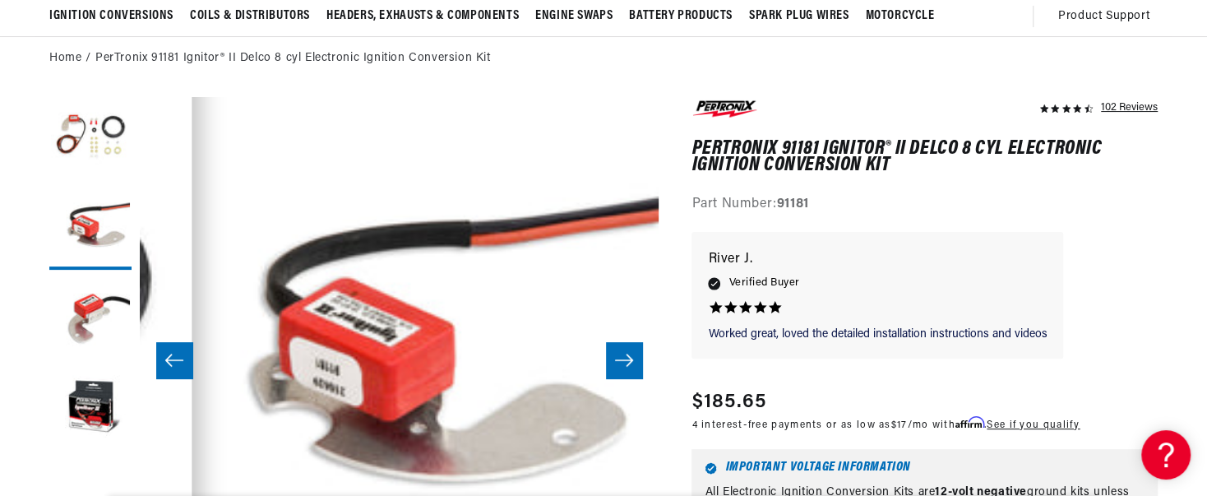
scroll to position [0, 498]
click at [621, 371] on button "Slide right" at bounding box center [624, 360] width 36 height 36
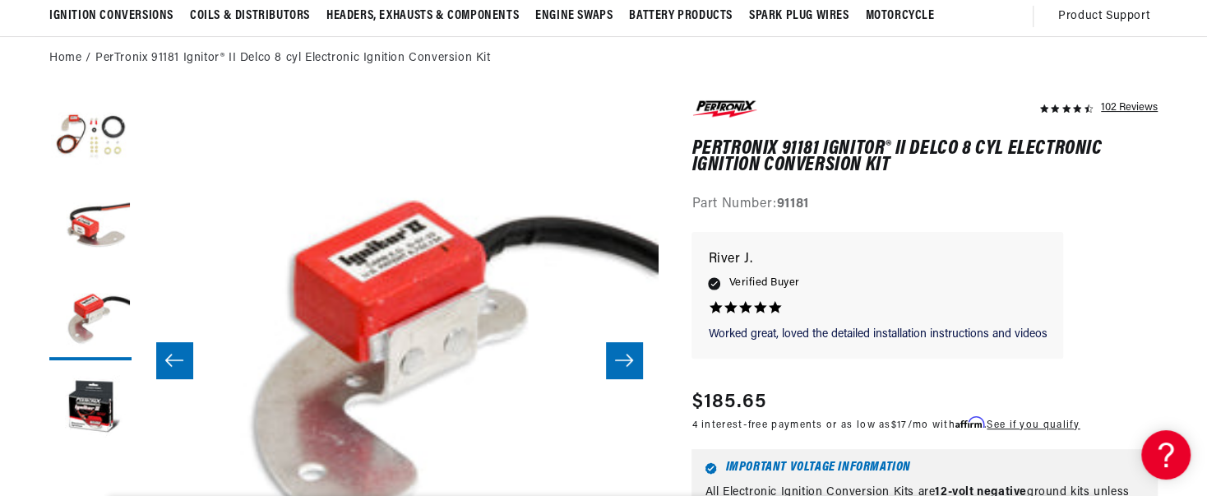
scroll to position [0, 0]
click at [618, 370] on button "Slide right" at bounding box center [624, 360] width 36 height 36
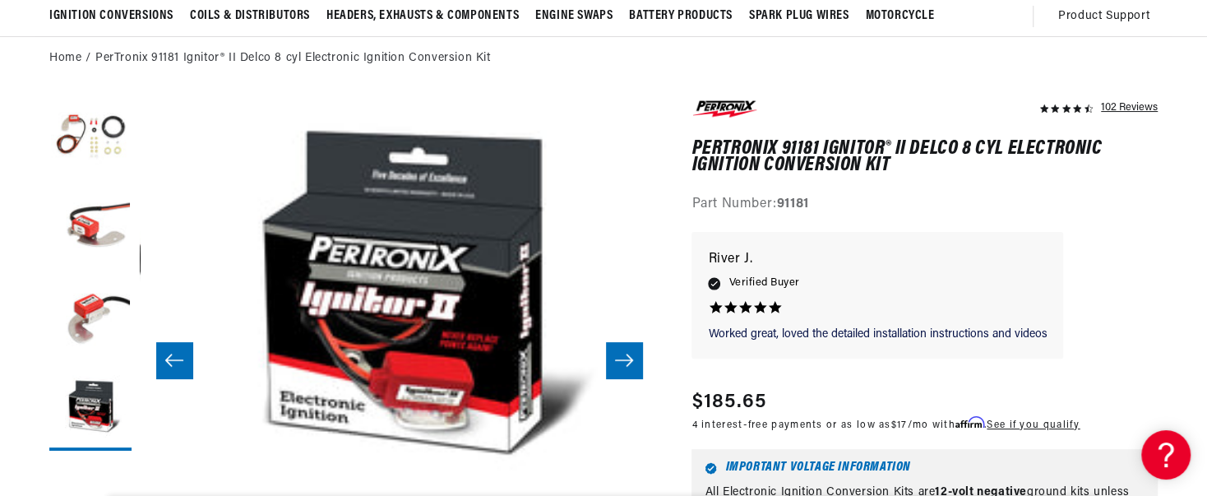
scroll to position [0, 498]
click at [625, 370] on button "Slide right" at bounding box center [624, 360] width 36 height 36
click at [623, 367] on icon "Slide right" at bounding box center [624, 360] width 20 height 16
click at [172, 366] on icon "Slide left" at bounding box center [174, 360] width 18 height 12
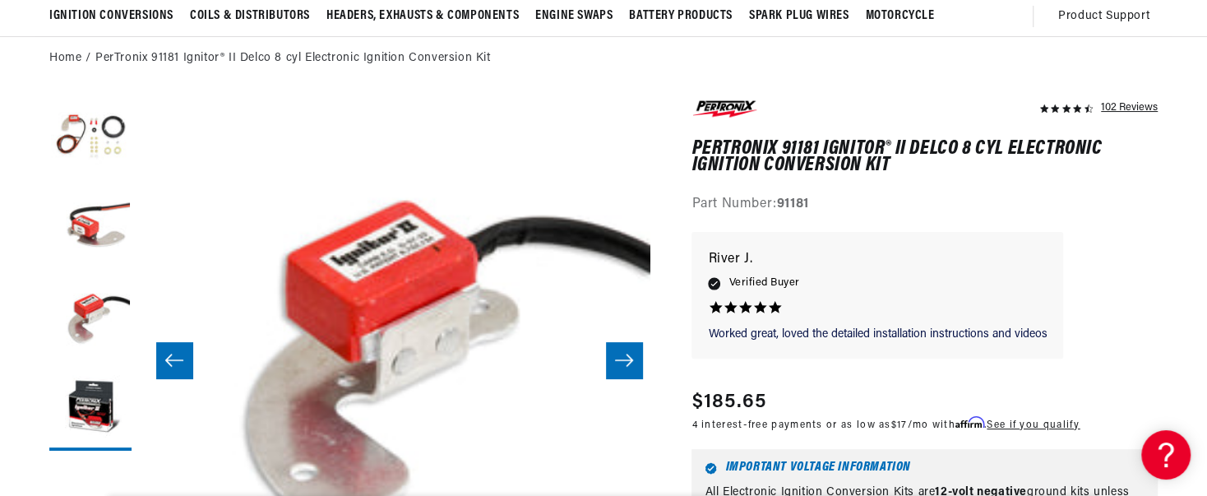
scroll to position [0, 1038]
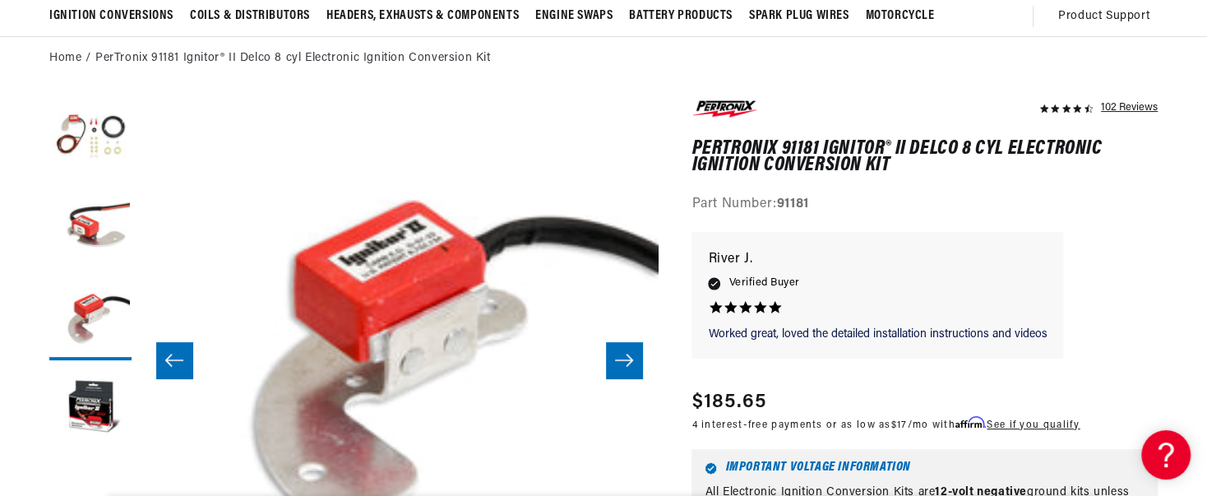
click at [169, 368] on button "Slide left" at bounding box center [174, 360] width 36 height 36
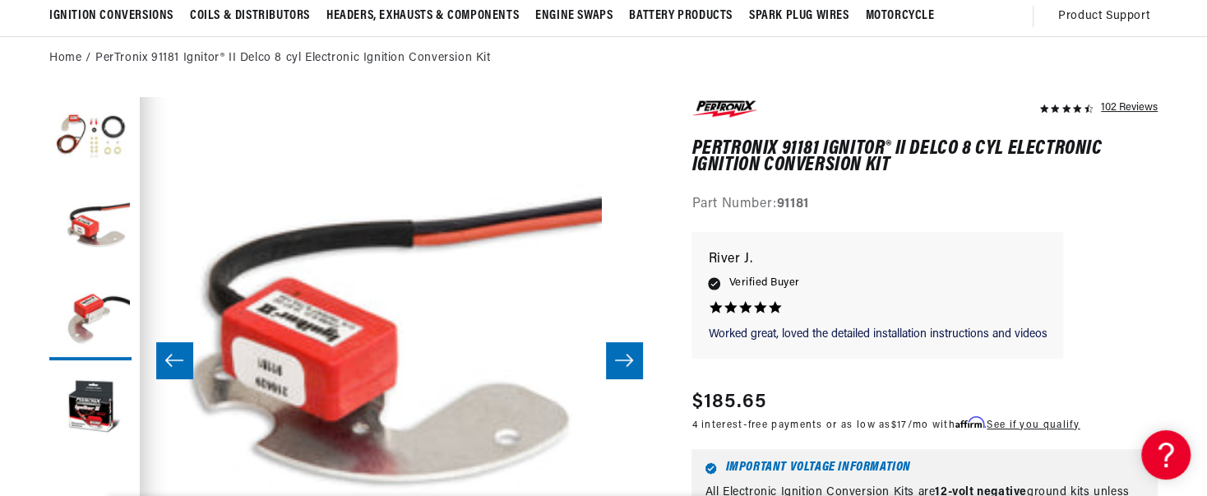
scroll to position [0, 519]
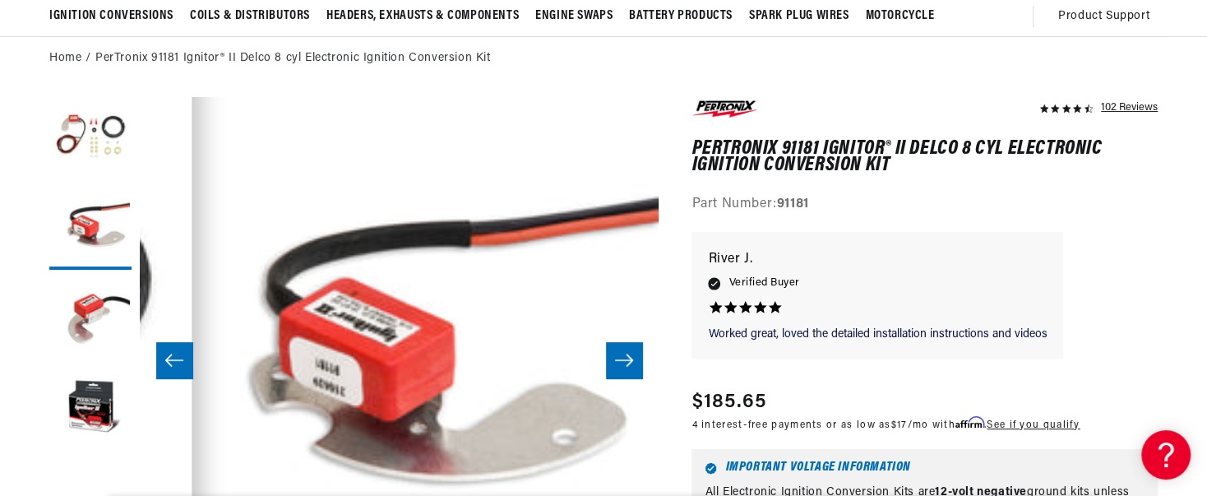
click at [175, 368] on button "Slide left" at bounding box center [174, 360] width 36 height 36
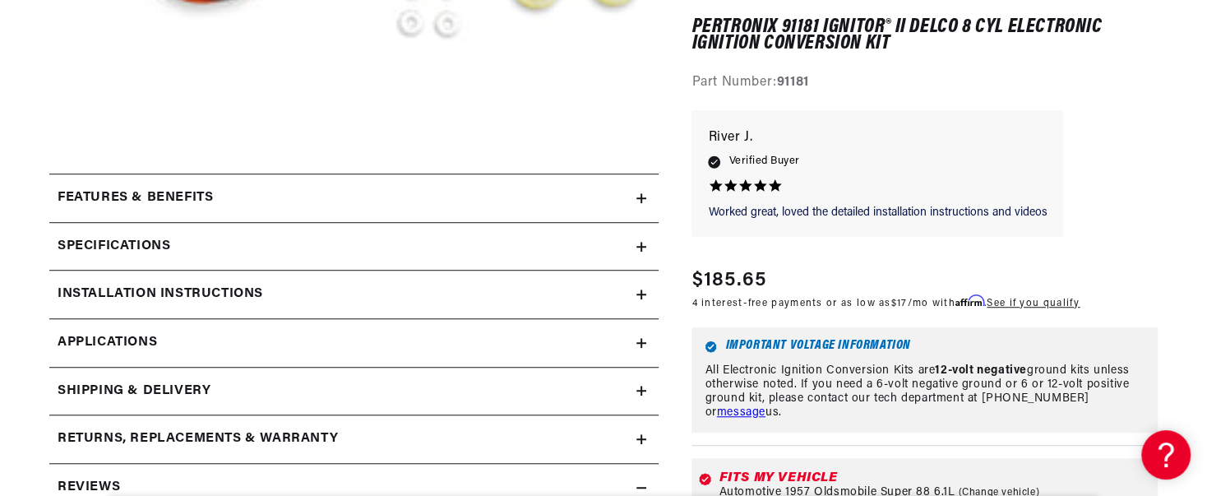
scroll to position [0, 498]
click at [140, 298] on h2 "Installation instructions" at bounding box center [160, 294] width 205 height 21
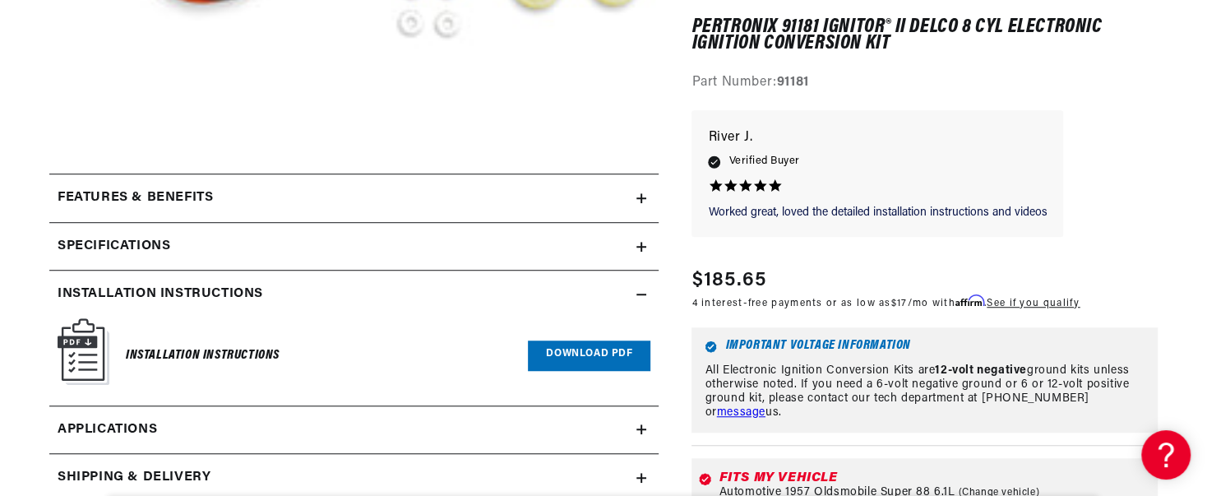
click at [112, 432] on span "Applications" at bounding box center [107, 429] width 99 height 21
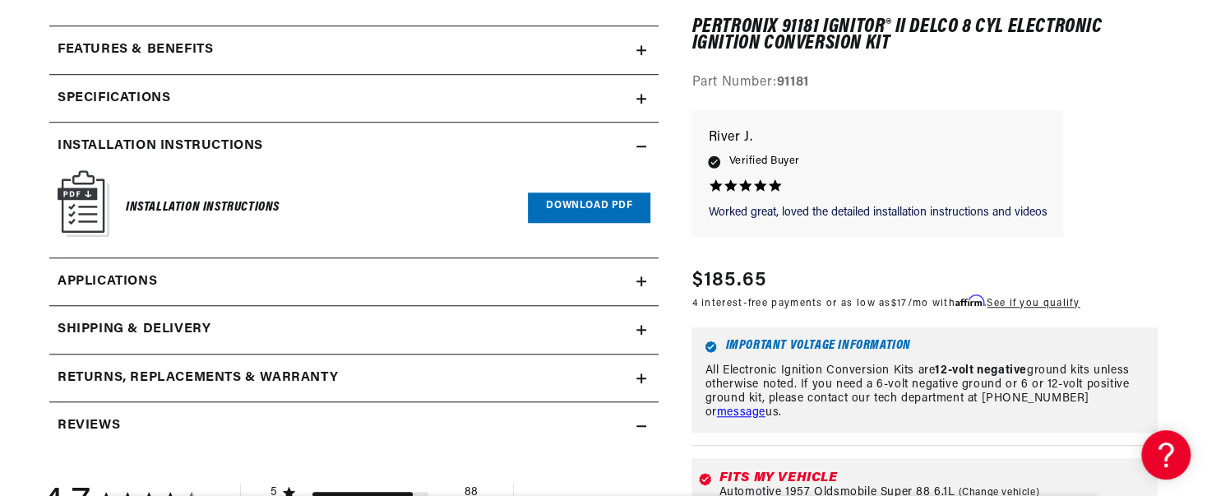
scroll to position [0, 498]
click at [85, 424] on h2 "Reviews" at bounding box center [89, 425] width 62 height 21
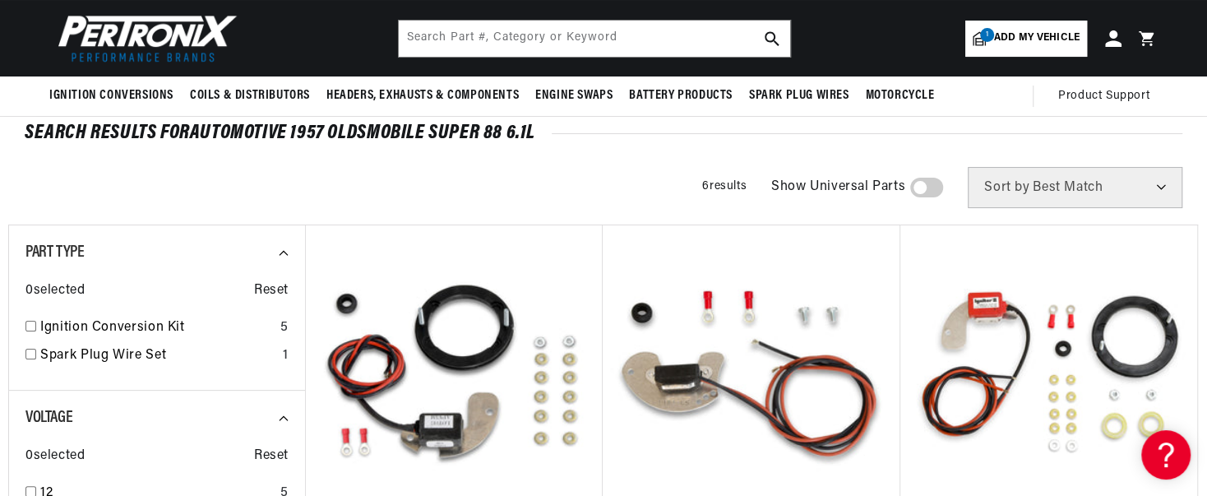
scroll to position [85, 0]
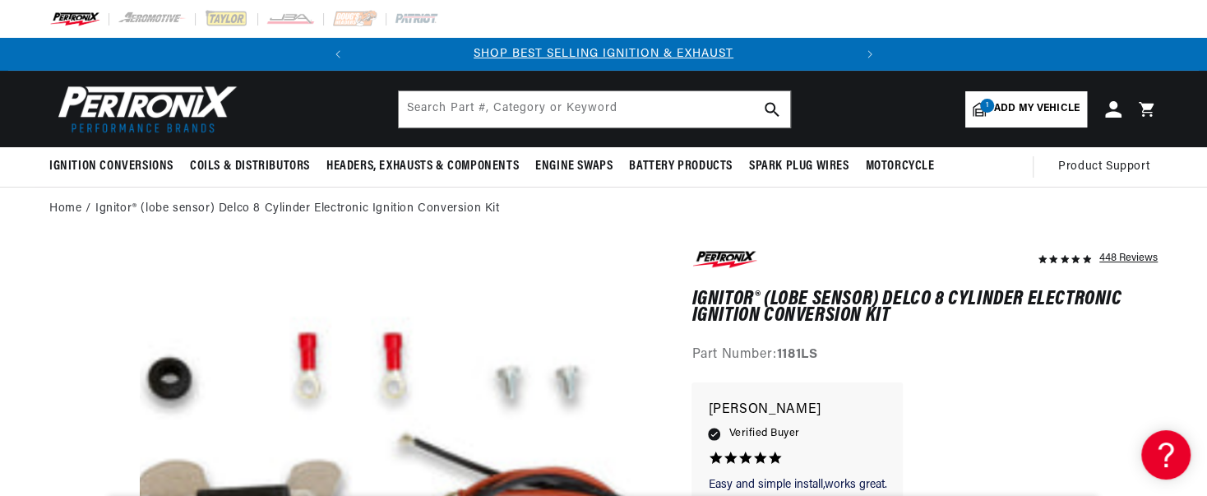
click at [1126, 325] on div "448 Reviews" at bounding box center [924, 306] width 466 height 118
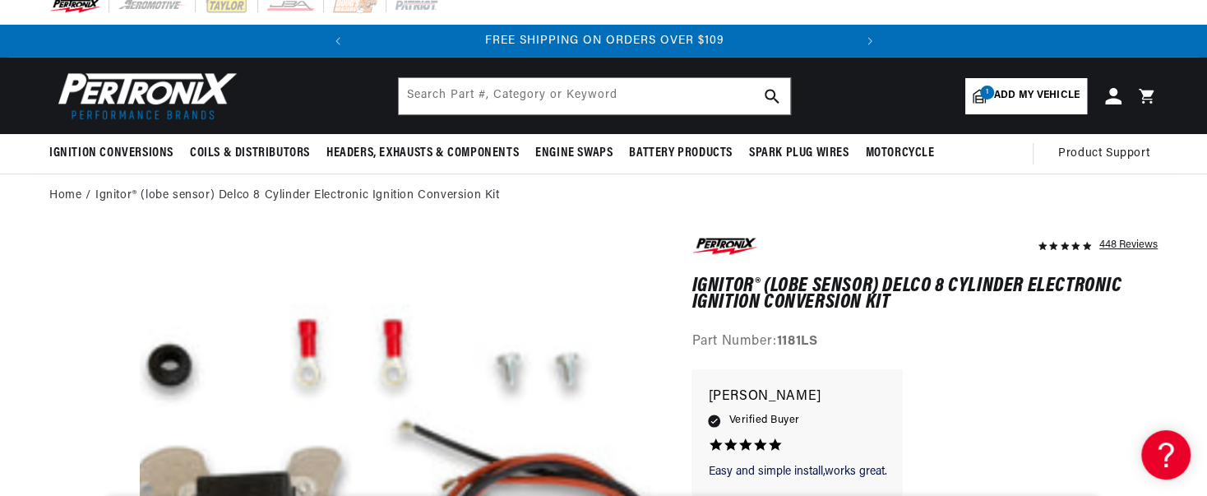
scroll to position [20, 0]
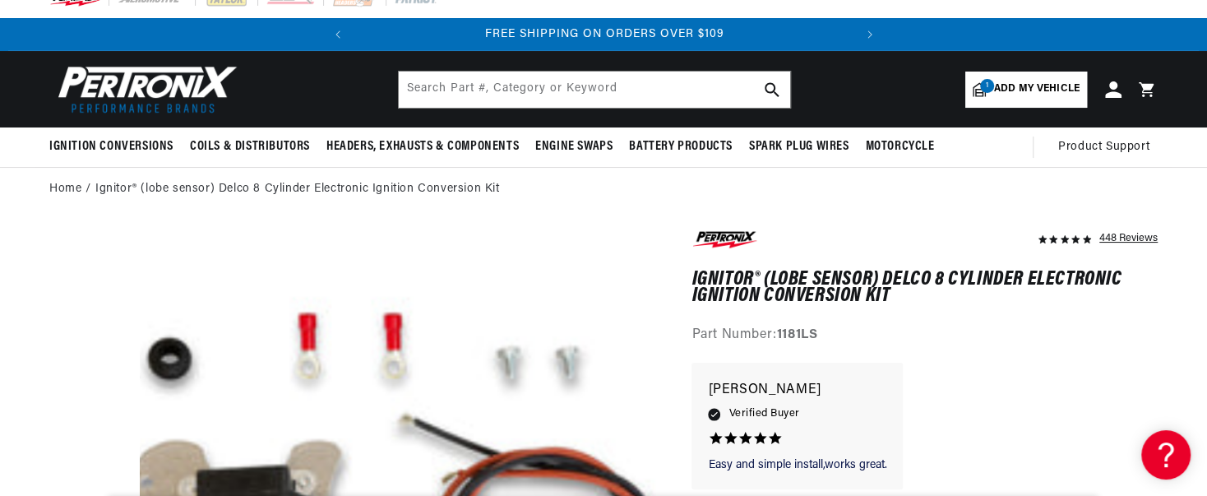
click at [1147, 335] on div "Part Number: 1181LS" at bounding box center [924, 335] width 466 height 21
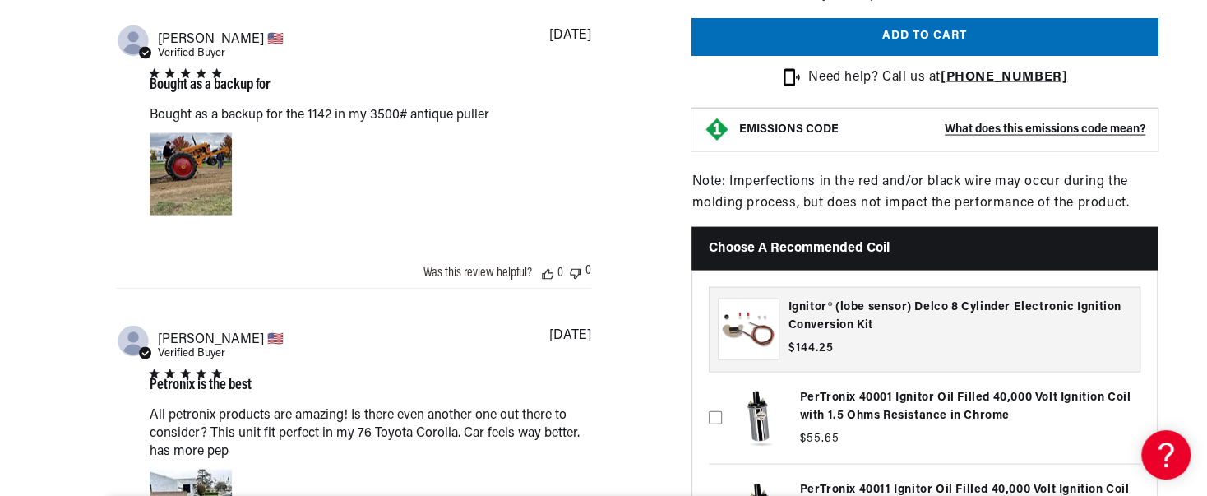
scroll to position [2060, 0]
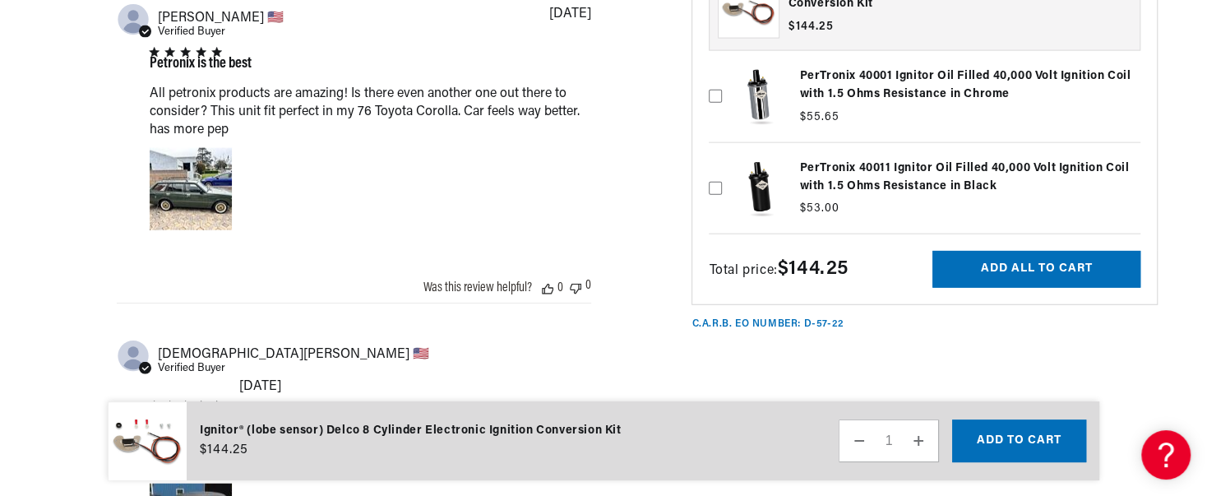
scroll to position [2383, 0]
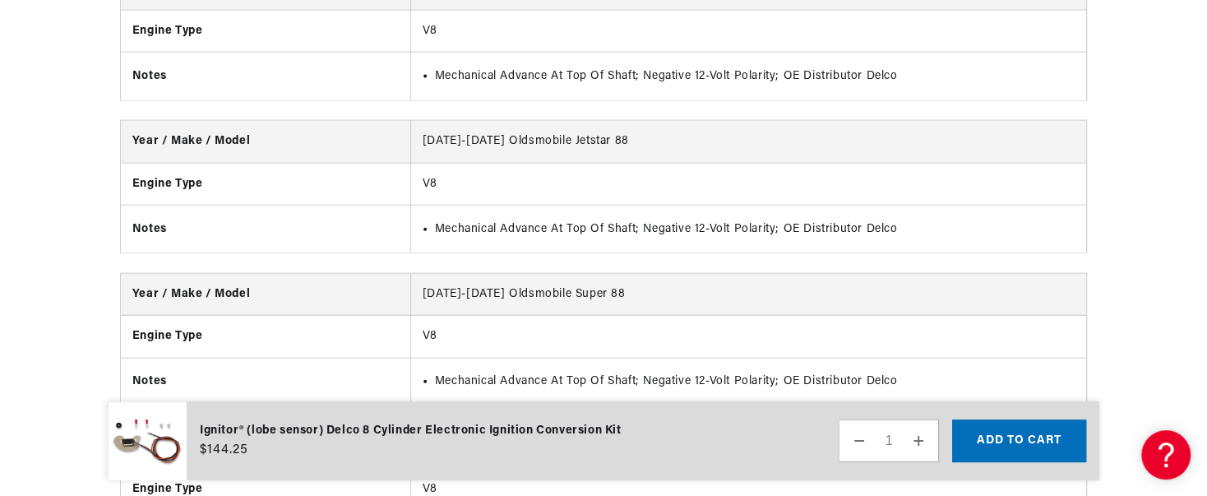
click at [514, 274] on td "[DATE]-[DATE] Oldsmobile Super 88" at bounding box center [748, 295] width 676 height 42
click at [357, 274] on th "Year / Make / Model" at bounding box center [265, 295] width 289 height 42
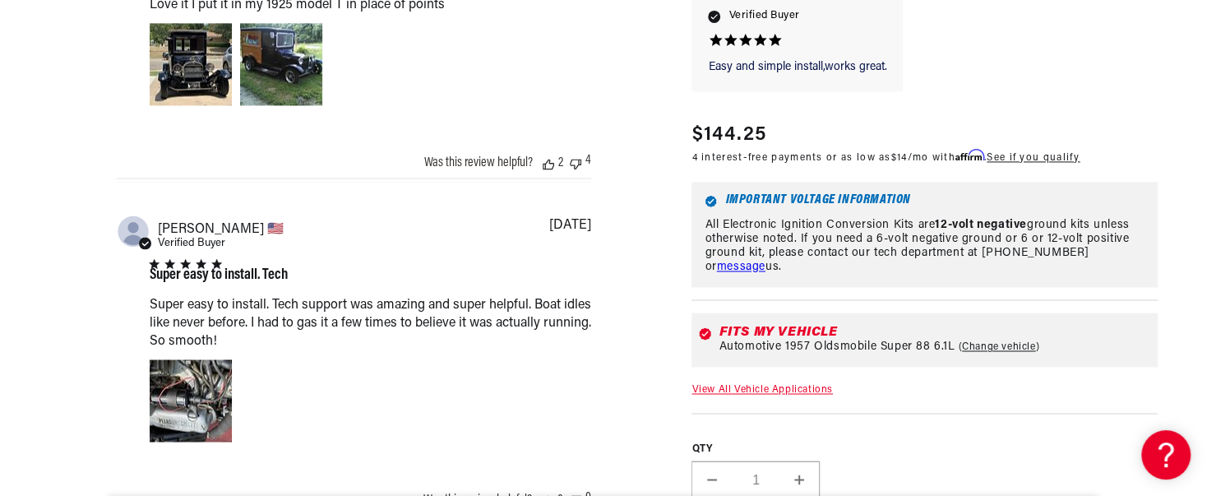
click at [1156, 342] on div "Fits my vehicle Automotive 1957 Oldsmobile Super 88 6.1L Change vehicle" at bounding box center [924, 339] width 466 height 54
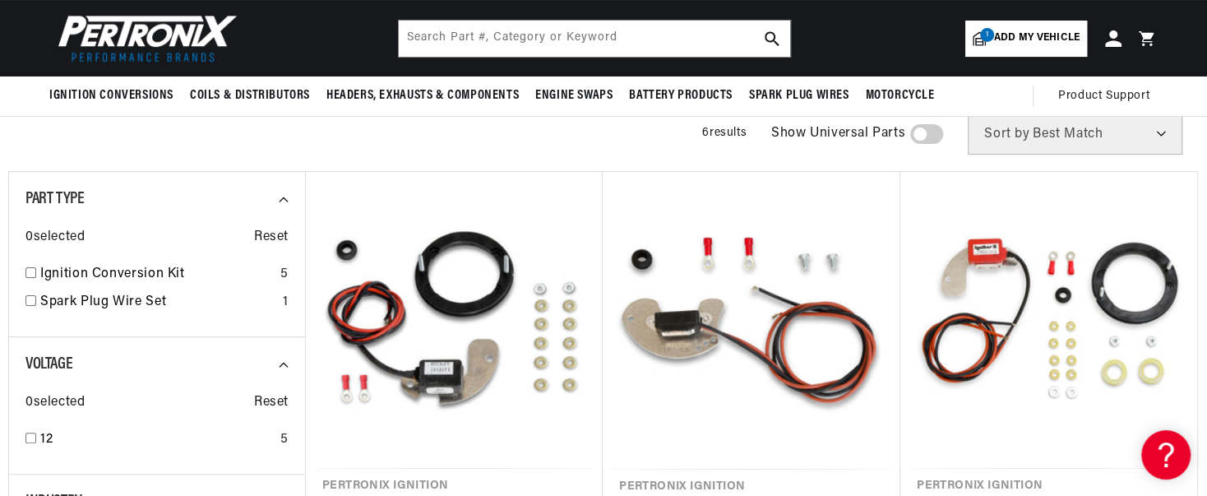
scroll to position [132, 0]
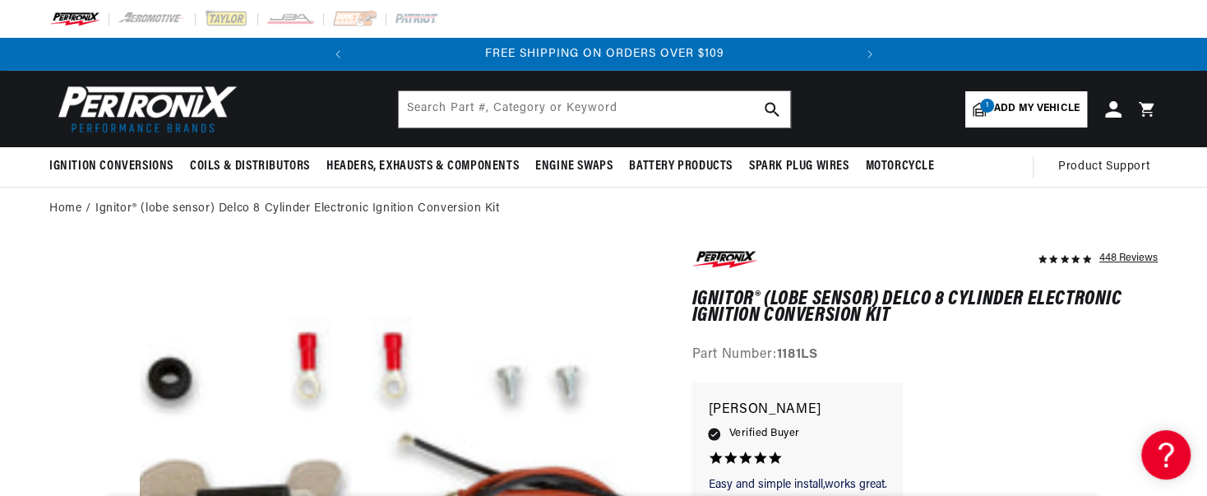
click at [1093, 414] on div "Easy and simple install,works great. Easy and simple install,works great. [PERS…" at bounding box center [924, 453] width 466 height 143
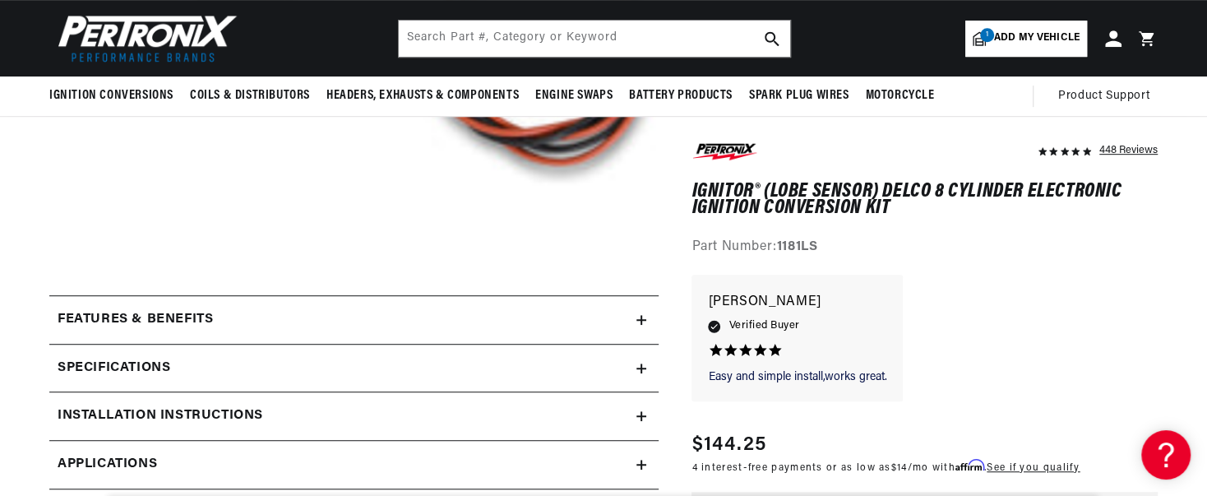
scroll to position [508, 0]
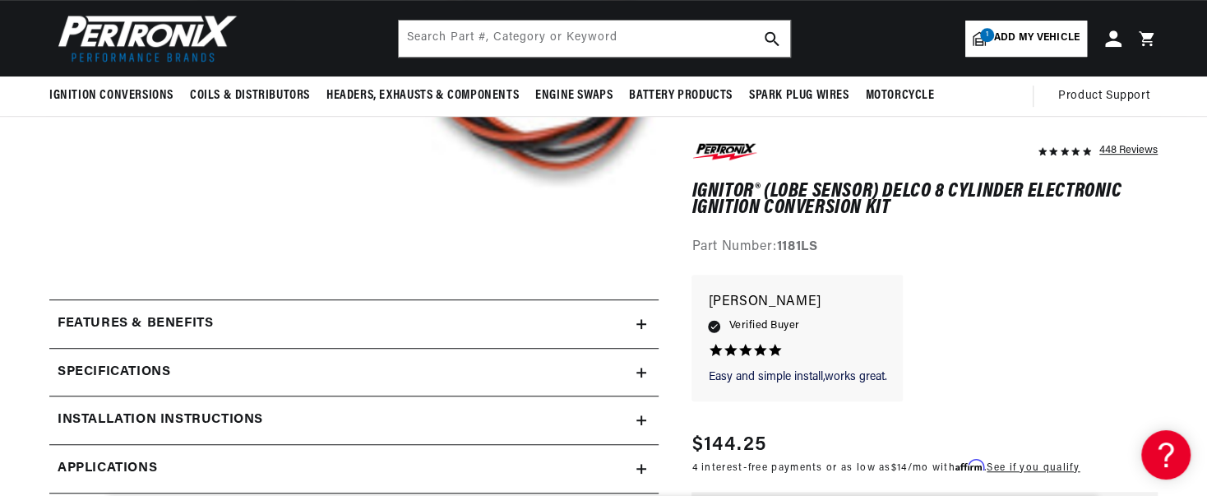
click at [1104, 293] on div "Easy and simple install,works great. Easy and simple install,works great. [PERS…" at bounding box center [924, 346] width 466 height 143
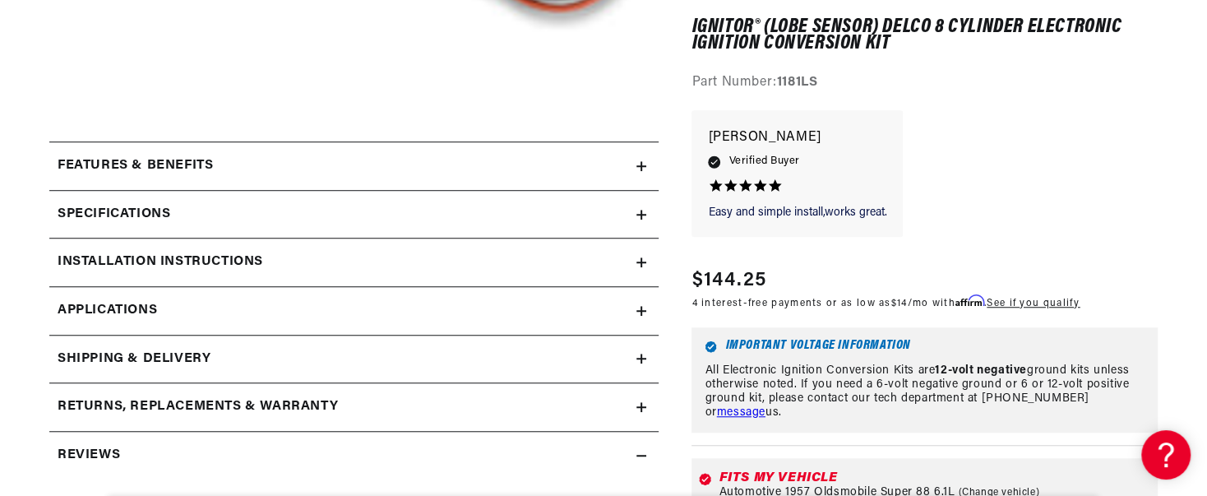
scroll to position [669, 0]
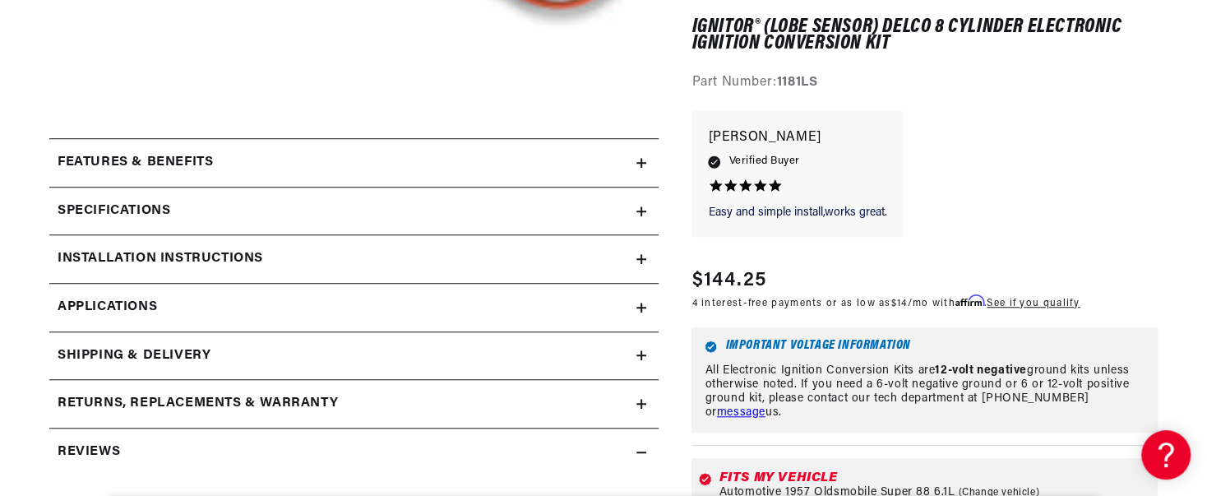
click at [348, 166] on div "Features & Benefits" at bounding box center [342, 162] width 587 height 21
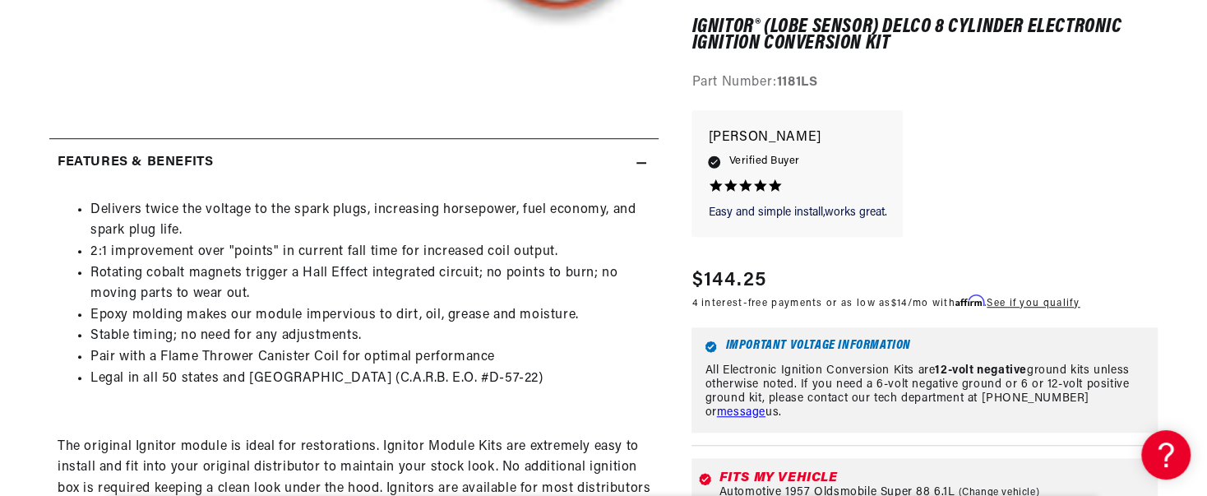
scroll to position [0, 0]
click at [1156, 362] on div "Important Voltage Information All Electronic Ignition Conversion Kits are 12-vo…" at bounding box center [924, 379] width 466 height 105
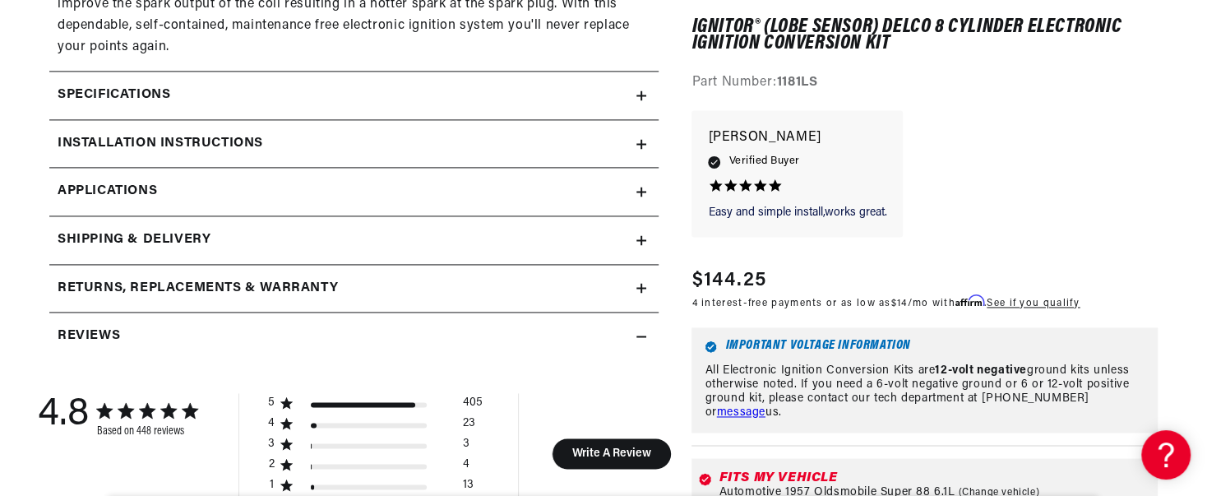
scroll to position [0, 498]
click at [331, 99] on div "Specifications" at bounding box center [342, 95] width 587 height 21
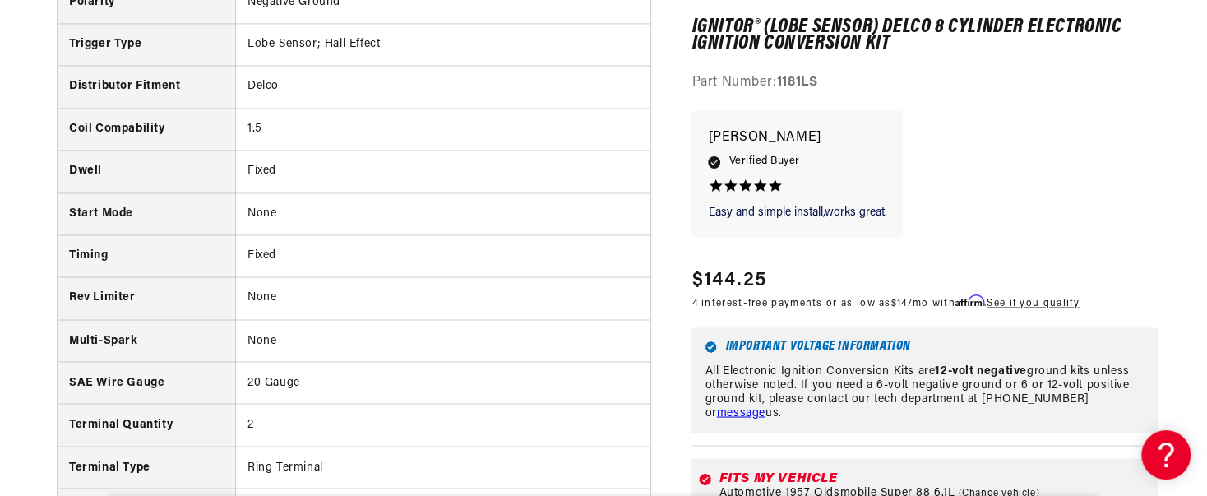
scroll to position [0, 0]
